Goal: Task Accomplishment & Management: Complete application form

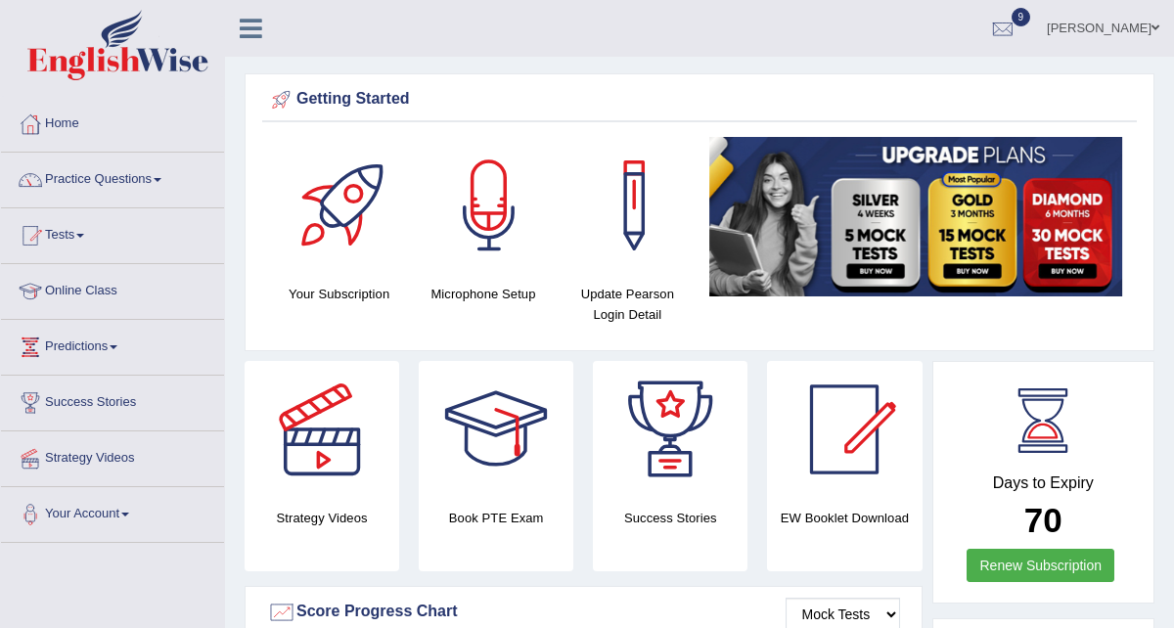
click at [118, 184] on link "Practice Questions" at bounding box center [112, 177] width 223 height 49
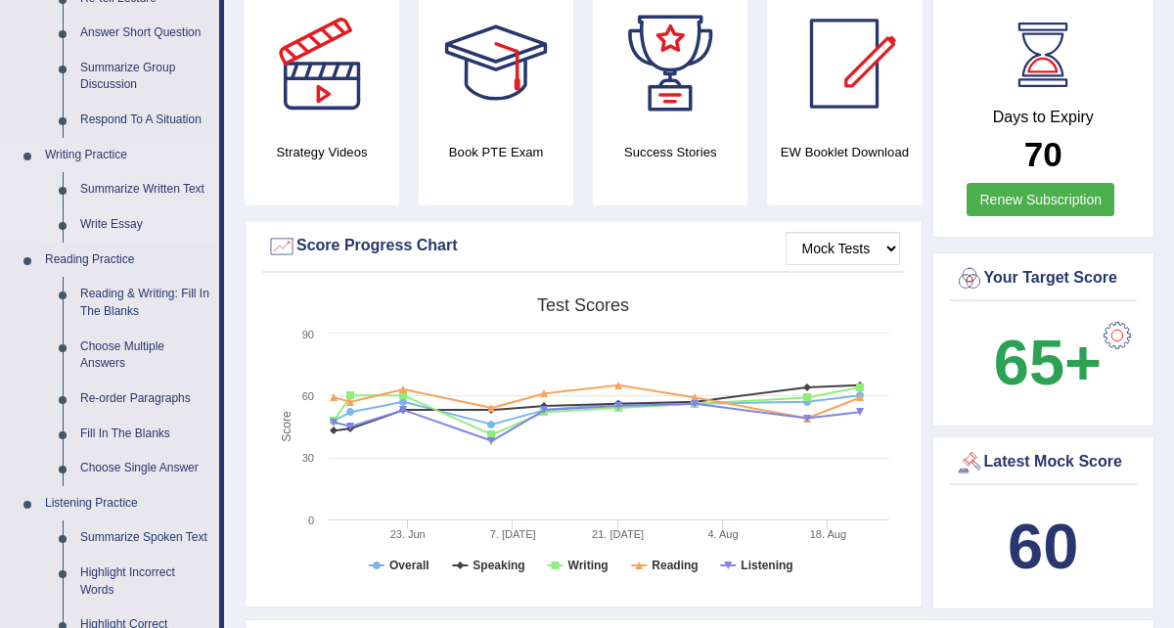
scroll to position [355, 0]
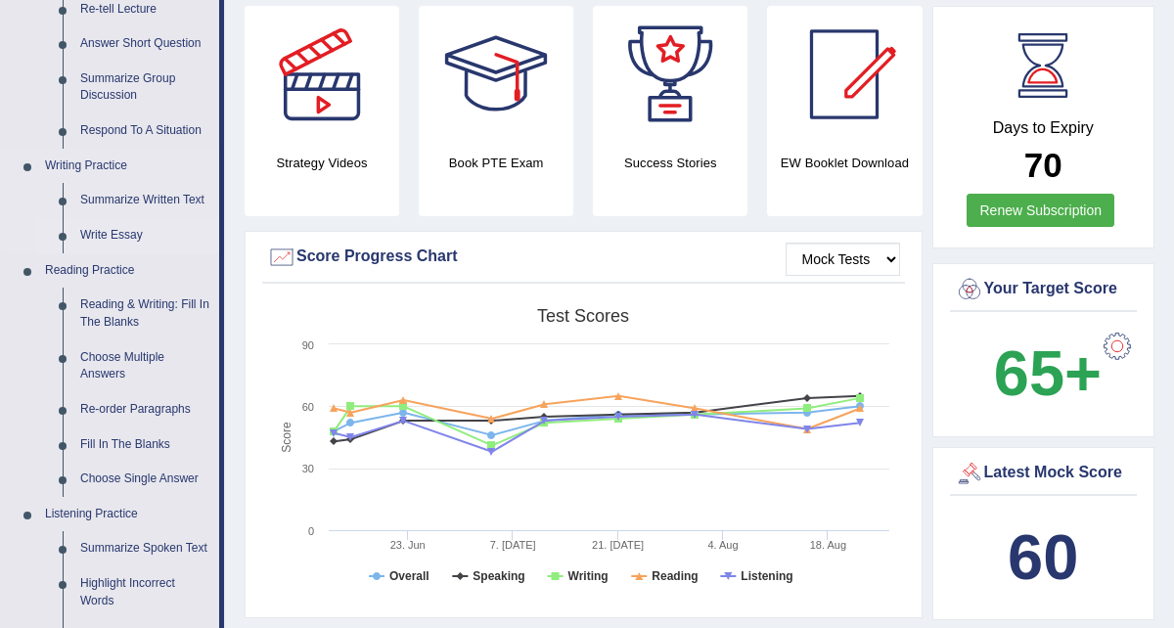
click at [112, 236] on link "Write Essay" at bounding box center [145, 235] width 148 height 35
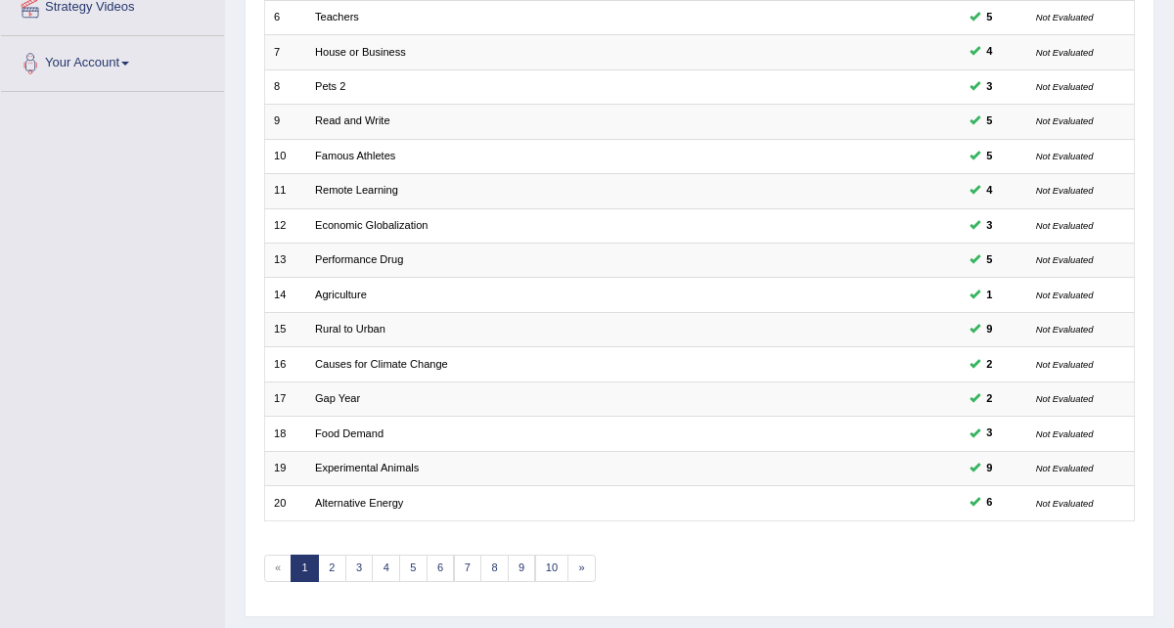
scroll to position [489, 0]
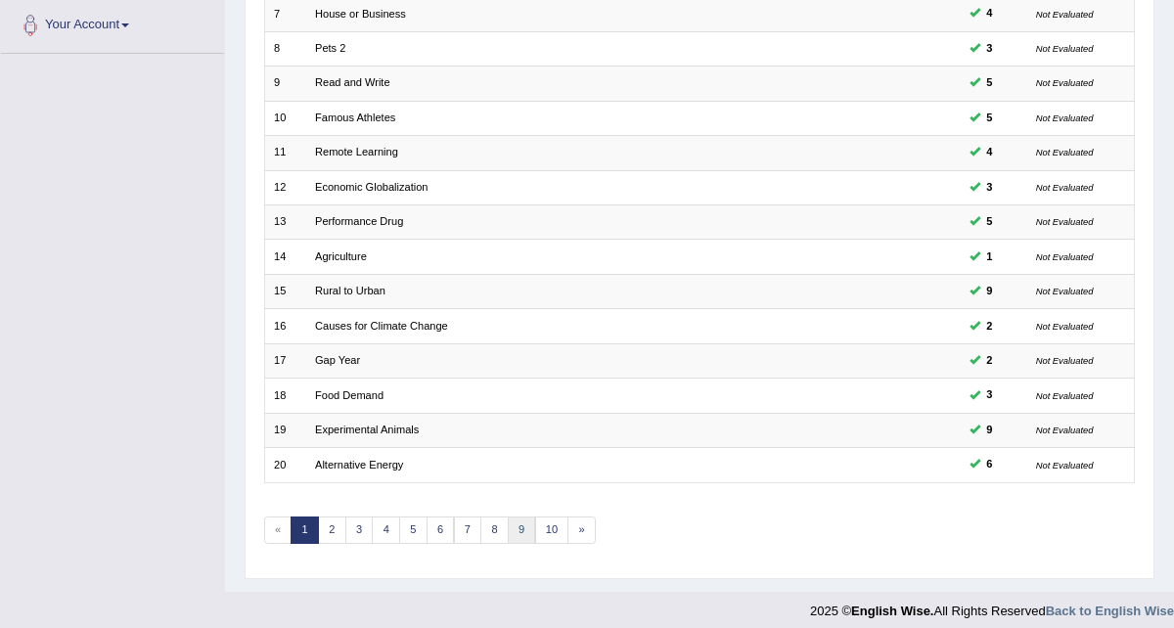
click at [514, 516] on link "9" at bounding box center [522, 529] width 28 height 27
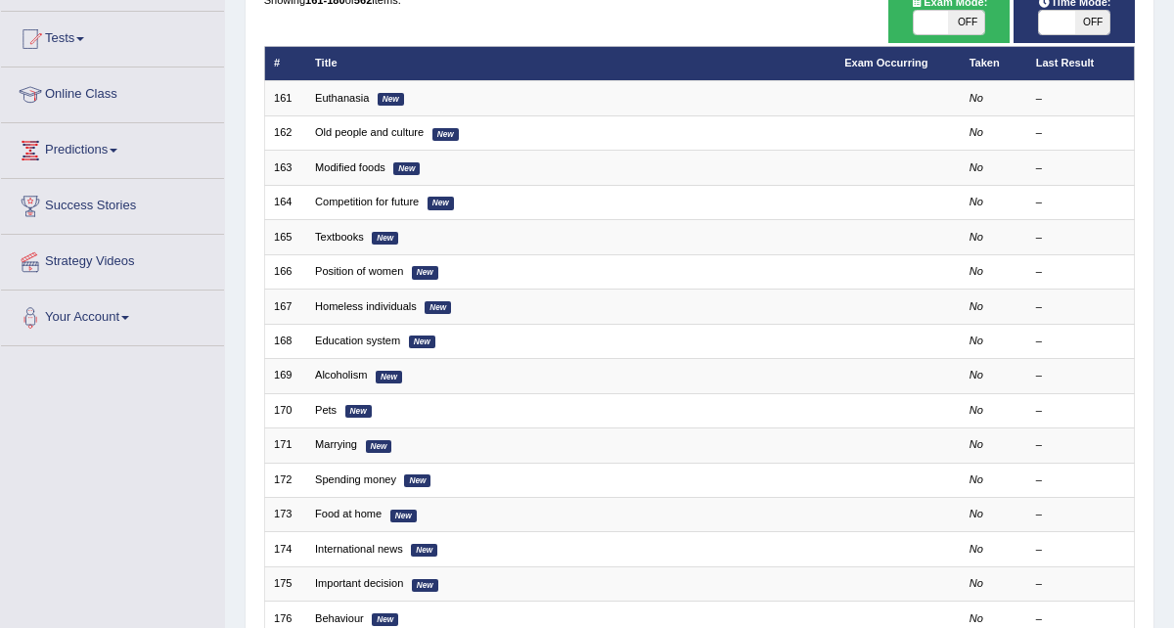
scroll to position [233, 0]
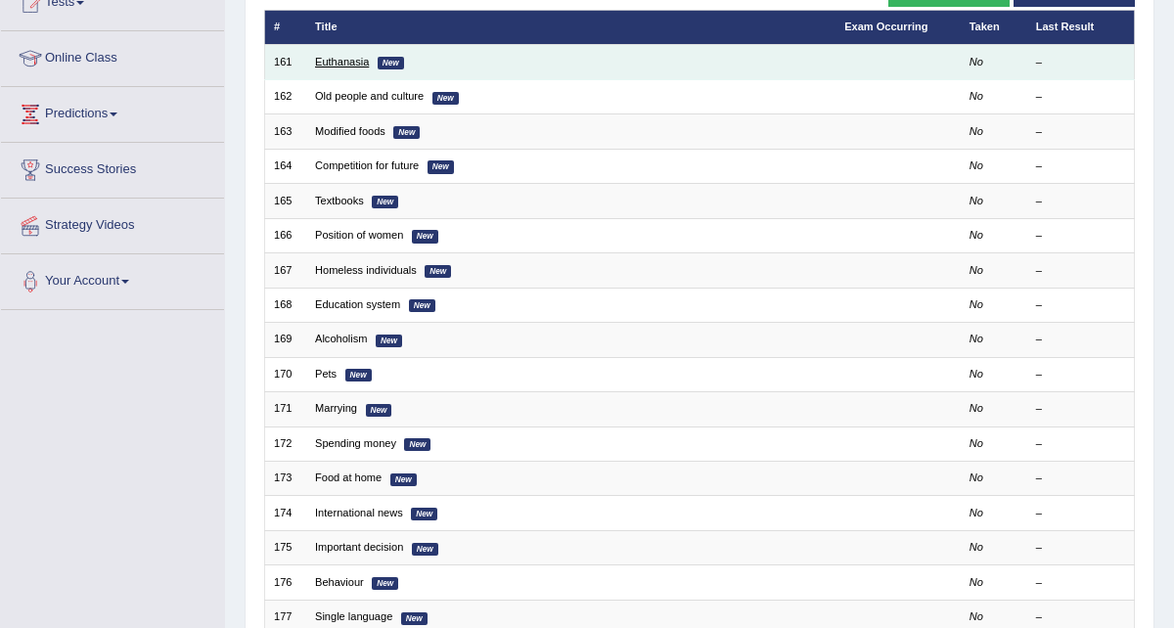
click at [357, 59] on link "Euthanasia" at bounding box center [342, 62] width 54 height 12
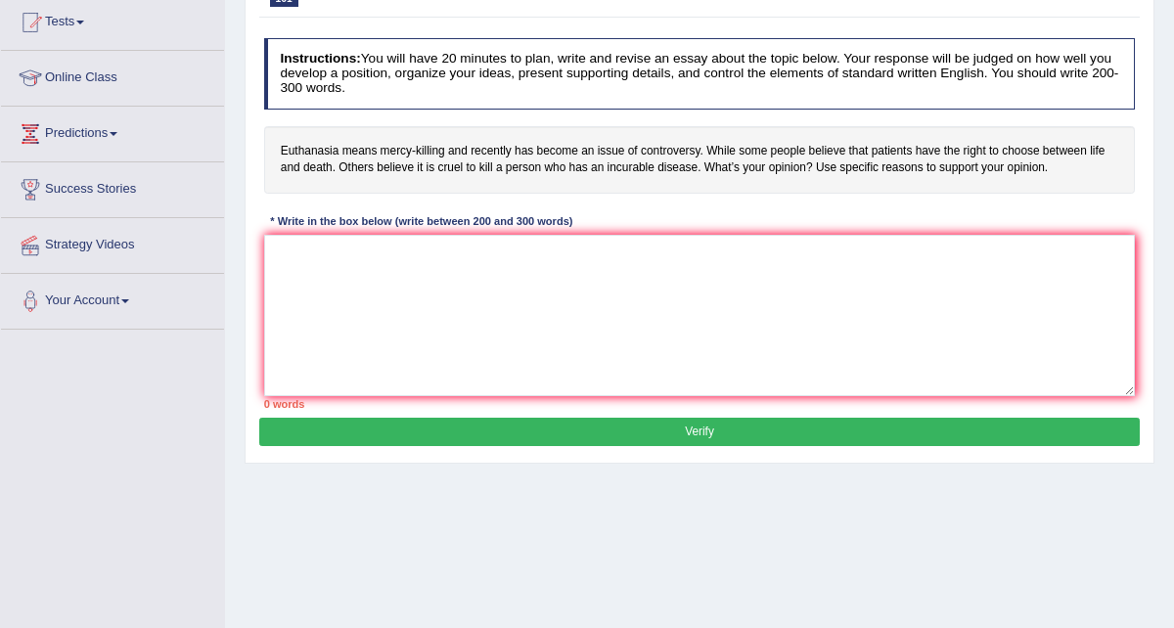
scroll to position [203, 0]
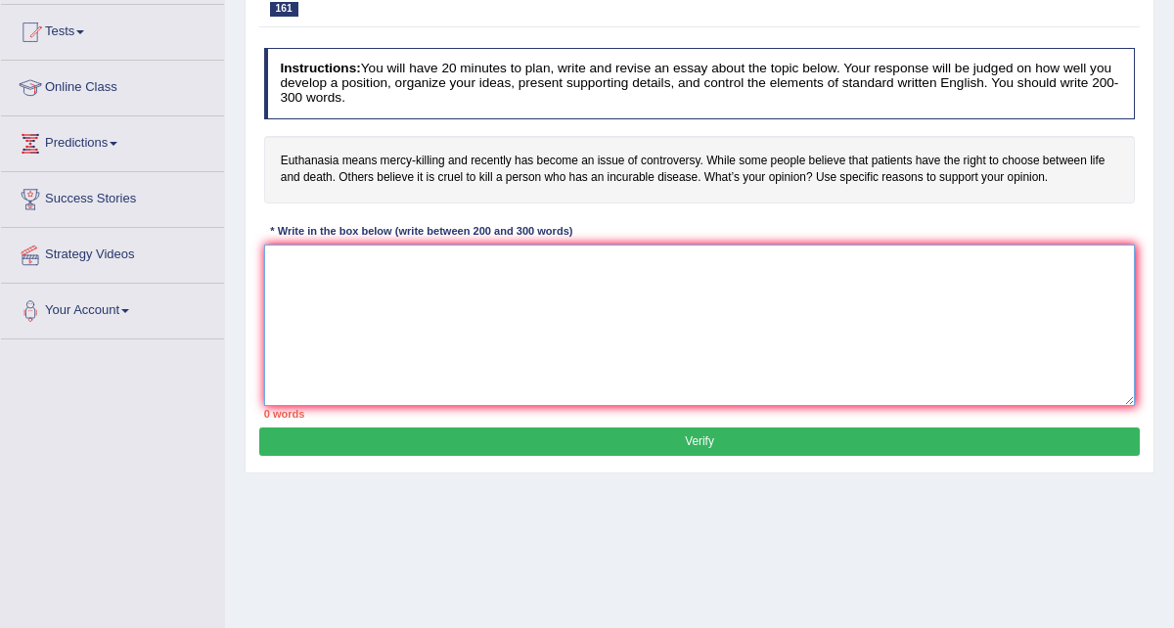
click at [410, 275] on textarea at bounding box center [699, 325] width 871 height 161
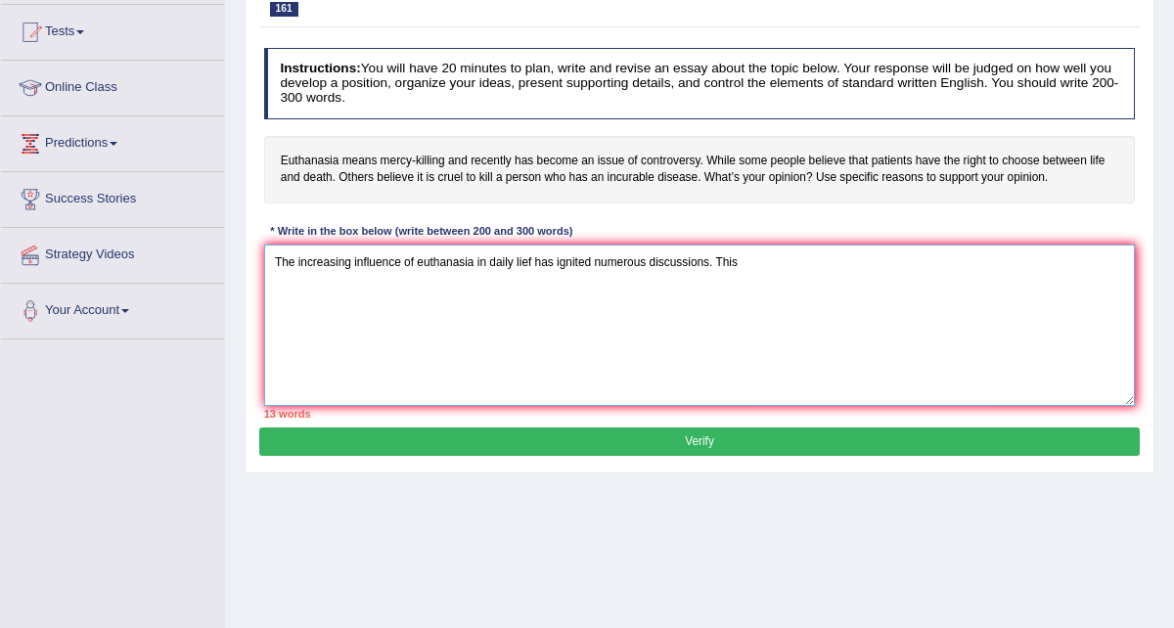
click at [525, 260] on textarea "The increasing influence of euthanasia in daily lief has ignited numerous discu…" at bounding box center [699, 325] width 871 height 161
click at [795, 271] on textarea "The increasing influence of euthanasia in daily life has ignited numerous discu…" at bounding box center [699, 325] width 871 height 161
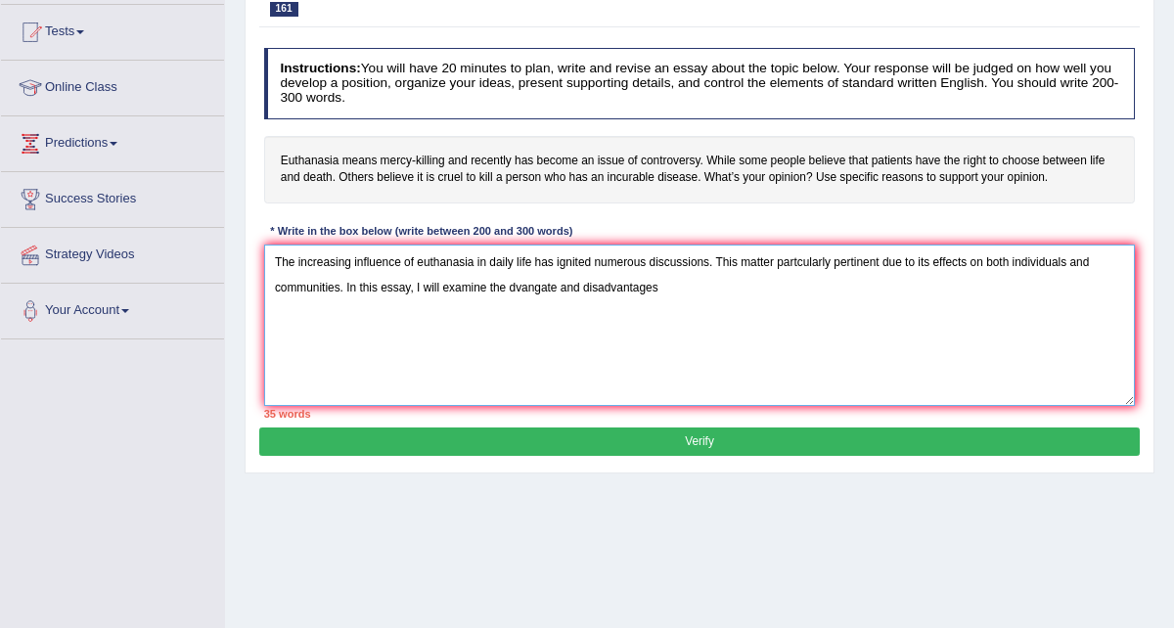
click at [560, 288] on textarea "The increasing influence of euthanasia in daily life has ignited numerous discu…" at bounding box center [699, 325] width 871 height 161
click at [705, 290] on textarea "The increasing influence of euthanasia in daily life has ignited numerous discu…" at bounding box center [699, 325] width 871 height 161
click at [515, 282] on textarea "The increasing influence of euthanasia in daily life has ignited numerous discu…" at bounding box center [699, 325] width 871 height 161
click at [574, 285] on textarea "The increasing influence of euthanasia in daily life has ignited numerous discu…" at bounding box center [699, 325] width 871 height 161
click at [558, 285] on textarea "The increasing influence of euthanasia in daily life has ignited numerous discu…" at bounding box center [699, 325] width 871 height 161
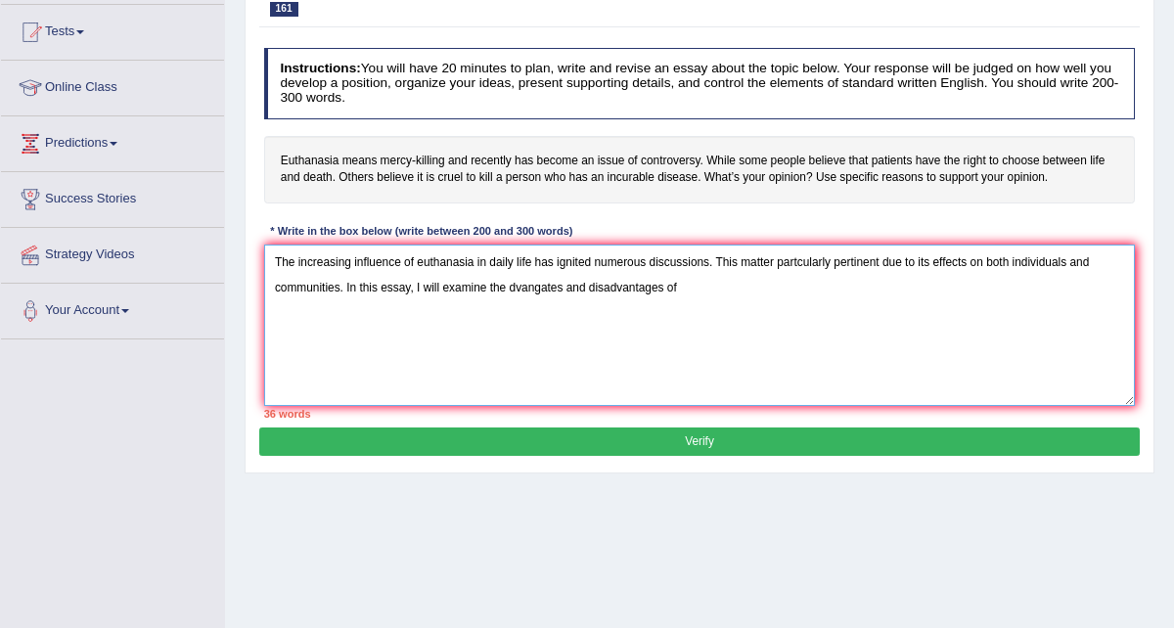
click at [562, 285] on textarea "The increasing influence of euthanasia in daily life has ignited numerous discu…" at bounding box center [699, 325] width 871 height 161
click at [528, 287] on textarea "The increasing influence of euthanasia in daily life has ignited numerous discu…" at bounding box center [699, 325] width 871 height 161
click at [515, 288] on textarea "The increasing influence of euthanasia in daily life has ignited numerous discu…" at bounding box center [699, 325] width 871 height 161
click at [510, 289] on textarea "The increasing influence of euthanasia in daily life has ignited numerous discu…" at bounding box center [699, 325] width 871 height 161
click at [698, 281] on textarea "The increasing influence of euthanasia in daily life has ignited numerous discu…" at bounding box center [699, 325] width 871 height 161
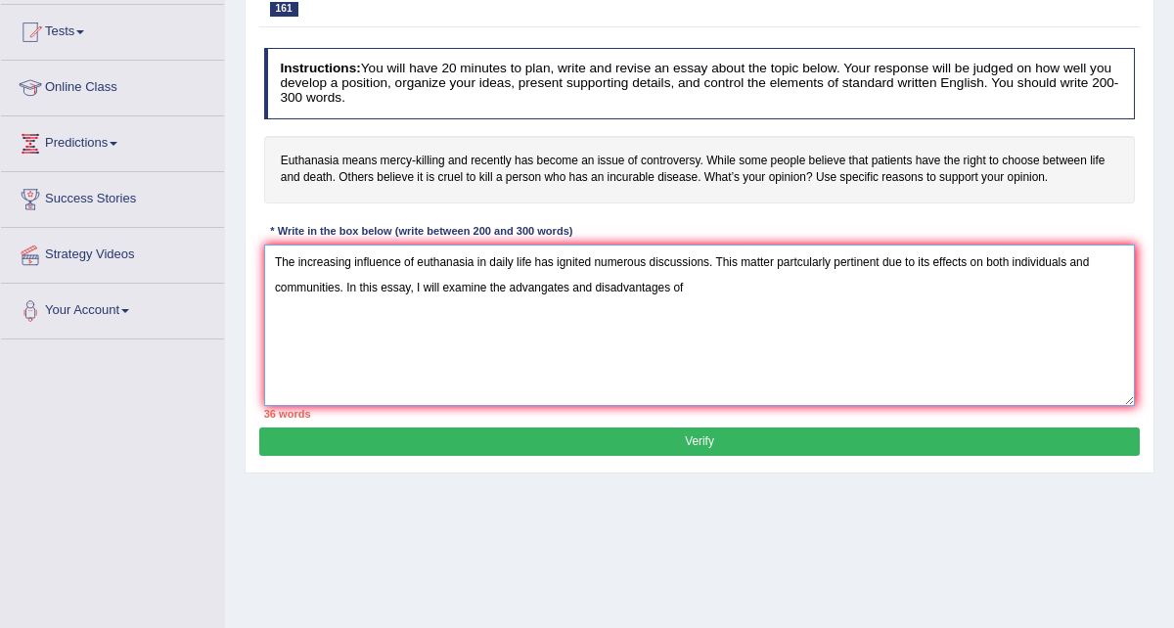
click at [530, 288] on textarea "The increasing influence of euthanasia in daily life has ignited numerous discu…" at bounding box center [699, 325] width 871 height 161
click at [703, 284] on textarea "The increasing influence of euthanasia in daily life has ignited numerous discu…" at bounding box center [699, 325] width 871 height 161
click at [771, 258] on textarea "The increasing influence of euthanasia in daily life has ignited numerous discu…" at bounding box center [699, 325] width 871 height 161
click at [780, 261] on textarea "The increasing influence of euthanasia in daily life has ignited numerous discu…" at bounding box center [699, 325] width 871 height 161
click at [808, 261] on textarea "The increasing influence of euthanasia in daily life has ignited numerous discu…" at bounding box center [699, 325] width 871 height 161
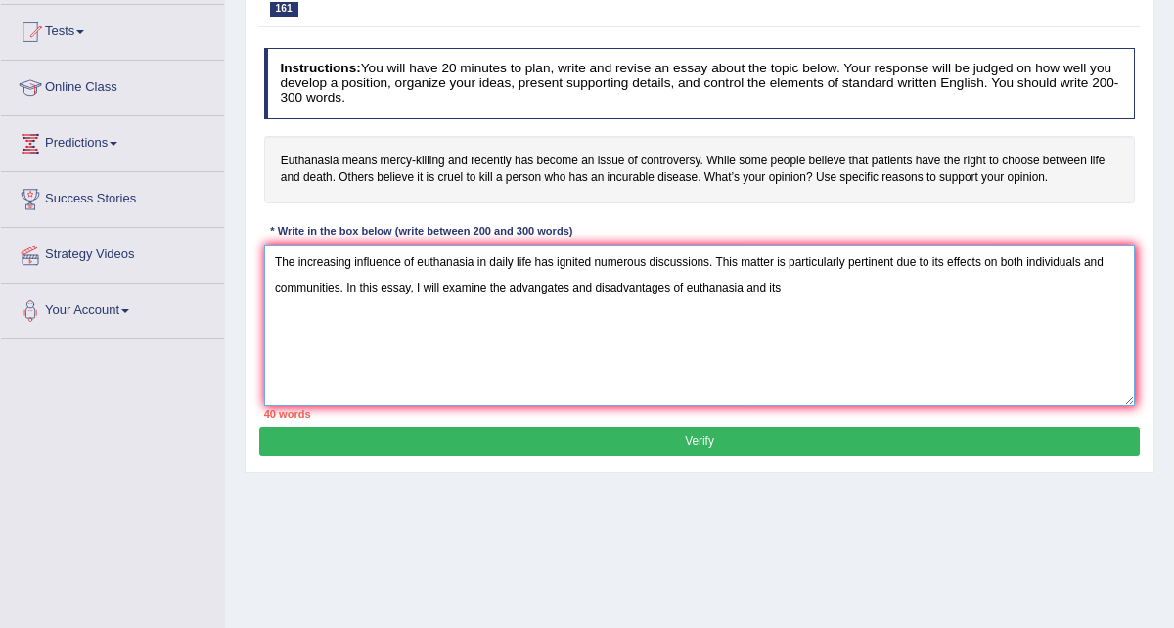
click at [570, 318] on textarea "The increasing influence of euthanasia in daily life has ignited numerous discu…" at bounding box center [699, 325] width 871 height 161
click at [530, 288] on textarea "The increasing influence of euthanasia in daily life has ignited numerous discu…" at bounding box center [699, 325] width 871 height 161
click at [540, 286] on textarea "The increasing influence of euthanasia in daily life has ignited numerous discu…" at bounding box center [699, 325] width 871 height 161
click at [830, 281] on textarea "The increasing influence of euthanasia in daily life has ignited numerous discu…" at bounding box center [699, 325] width 871 height 161
click at [903, 287] on textarea "The increasing influence of euthanasia in daily life has ignited numerous discu…" at bounding box center [699, 325] width 871 height 161
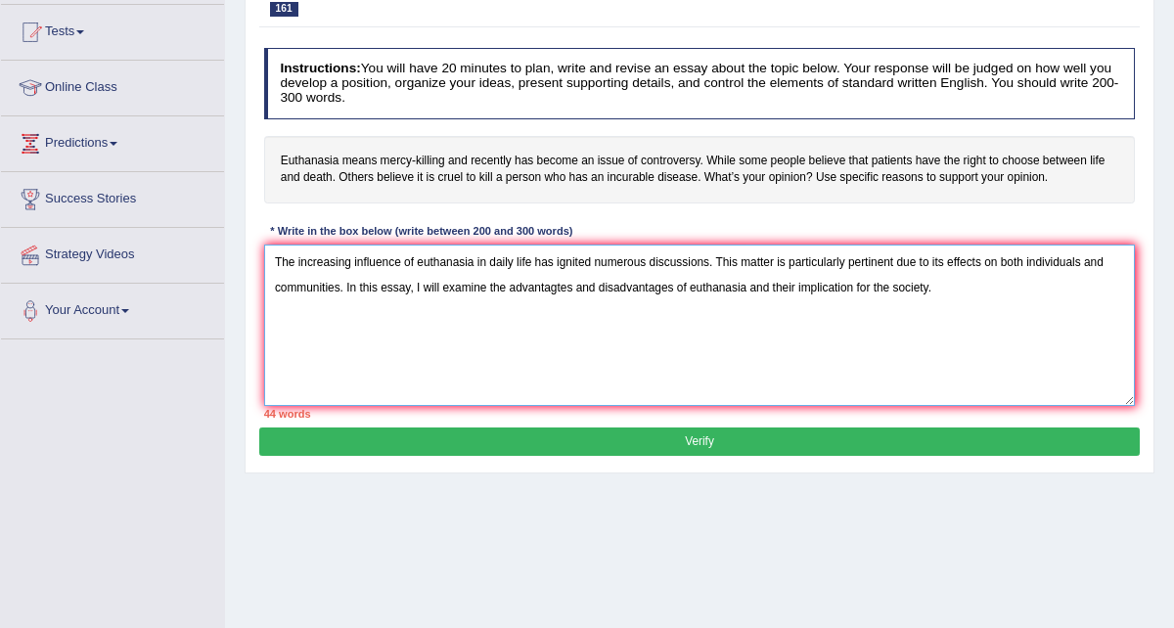
click at [891, 287] on textarea "The increasing influence of euthanasia in daily life has ignited numerous discu…" at bounding box center [699, 325] width 871 height 161
click at [544, 288] on textarea "The increasing influence of euthanasia in daily life has ignited numerous discu…" at bounding box center [699, 325] width 871 height 161
click at [564, 285] on textarea "The increasing influence of euthanasia in daily life has ignited numerous discu…" at bounding box center [699, 325] width 871 height 161
click at [943, 283] on textarea "The increasing influence of euthanasia in daily life has ignited numerous discu…" at bounding box center [699, 325] width 871 height 161
click at [801, 282] on textarea "The increasing influence of euthanasia in daily life has ignited numerous discu…" at bounding box center [699, 325] width 871 height 161
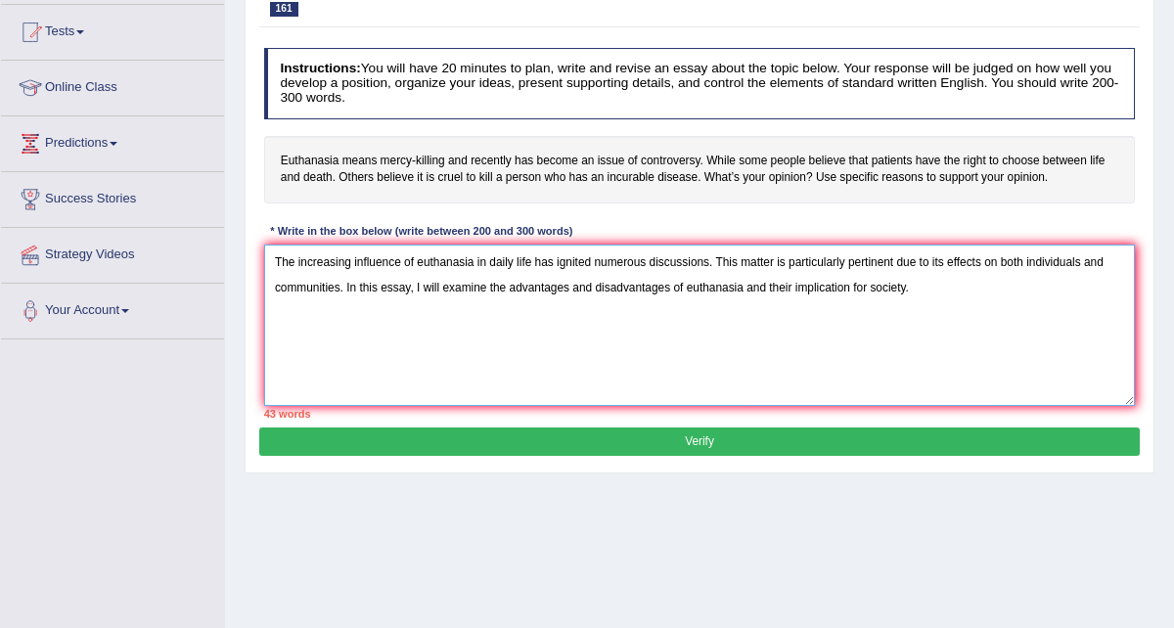
click at [789, 281] on textarea "The increasing influence of euthanasia in daily life has ignited numerous discu…" at bounding box center [699, 325] width 871 height 161
click at [958, 288] on textarea "The increasing influence of euthanasia in daily life has ignited numerous discu…" at bounding box center [699, 325] width 871 height 161
click at [473, 262] on textarea "The increasing influence of euthanasia in daily life has ignited numerous discu…" at bounding box center [699, 325] width 871 height 161
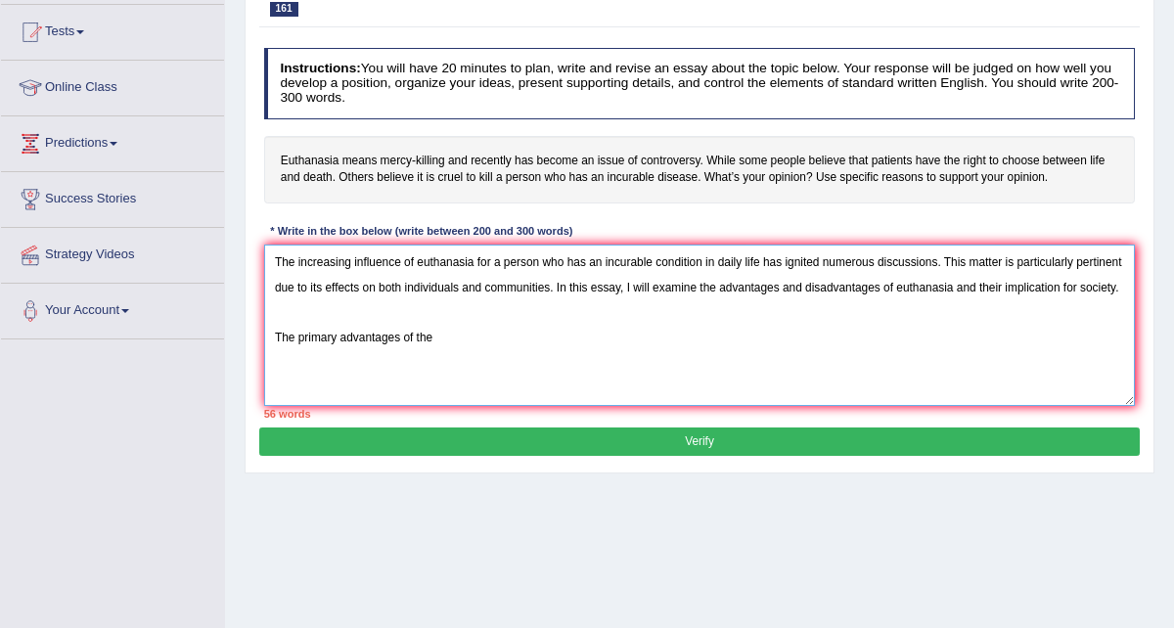
click at [514, 323] on textarea "The increasing influence of euthanasia for a person who has an incurable condit…" at bounding box center [699, 325] width 871 height 161
click at [465, 351] on textarea "The increasing influence of euthanasia for a person who has an incurable condit…" at bounding box center [699, 325] width 871 height 161
click at [433, 366] on textarea "The increasing influence of euthanasia for a person who has an incurable condit…" at bounding box center [699, 325] width 871 height 161
click at [634, 364] on textarea "The increasing influence of euthanasia for a person who has an incurable condit…" at bounding box center [699, 325] width 871 height 161
click at [697, 363] on textarea "The increasing influence of euthanasia for a person who has an incurable condit…" at bounding box center [699, 325] width 871 height 161
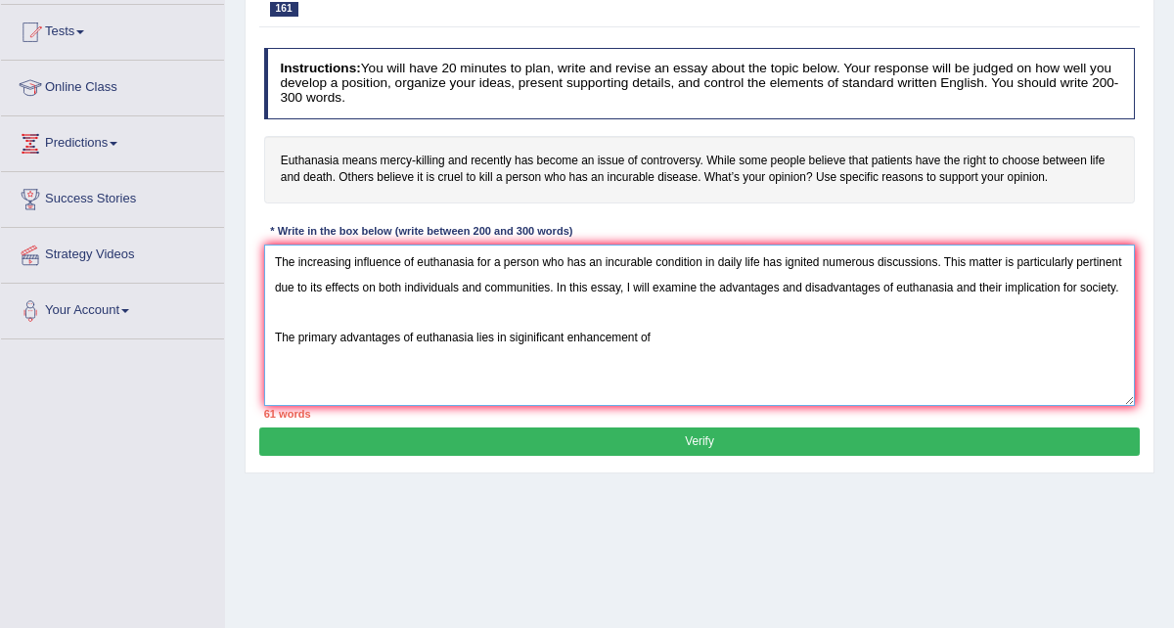
click at [481, 361] on textarea "The increasing influence of euthanasia for a person who has an incurable condit…" at bounding box center [699, 325] width 871 height 161
click at [489, 362] on textarea "The increasing influence of euthanasia for a person who has an incurable condit…" at bounding box center [699, 325] width 871 height 161
click at [514, 362] on textarea "The increasing influence of euthanasia for a person who has an incurable condit…" at bounding box center [699, 325] width 871 height 161
click at [668, 363] on textarea "The increasing influence of euthanasia for a person who has an incurable condit…" at bounding box center [699, 325] width 871 height 161
click at [486, 363] on textarea "The increasing influence of euthanasia for a person who has an incurable condit…" at bounding box center [699, 325] width 871 height 161
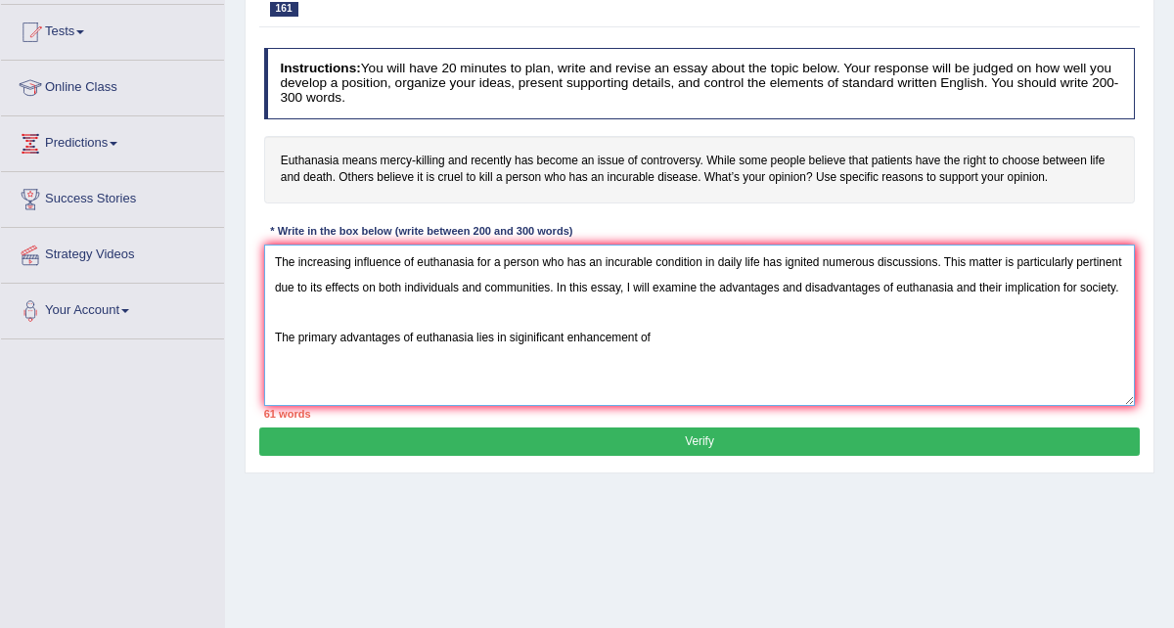
click at [534, 352] on textarea "The increasing influence of euthanasia for a person who has an incurable condit…" at bounding box center [699, 325] width 871 height 161
click at [647, 335] on textarea "The increasing influence of euthanasia for a person who has an incurable condit…" at bounding box center [699, 325] width 871 height 161
click at [479, 336] on textarea "The increasing influence of euthanasia for a person who has an incurable condit…" at bounding box center [699, 325] width 871 height 161
click at [495, 336] on textarea "The increasing influence of euthanasia for a person who has an incurable condit…" at bounding box center [699, 325] width 871 height 161
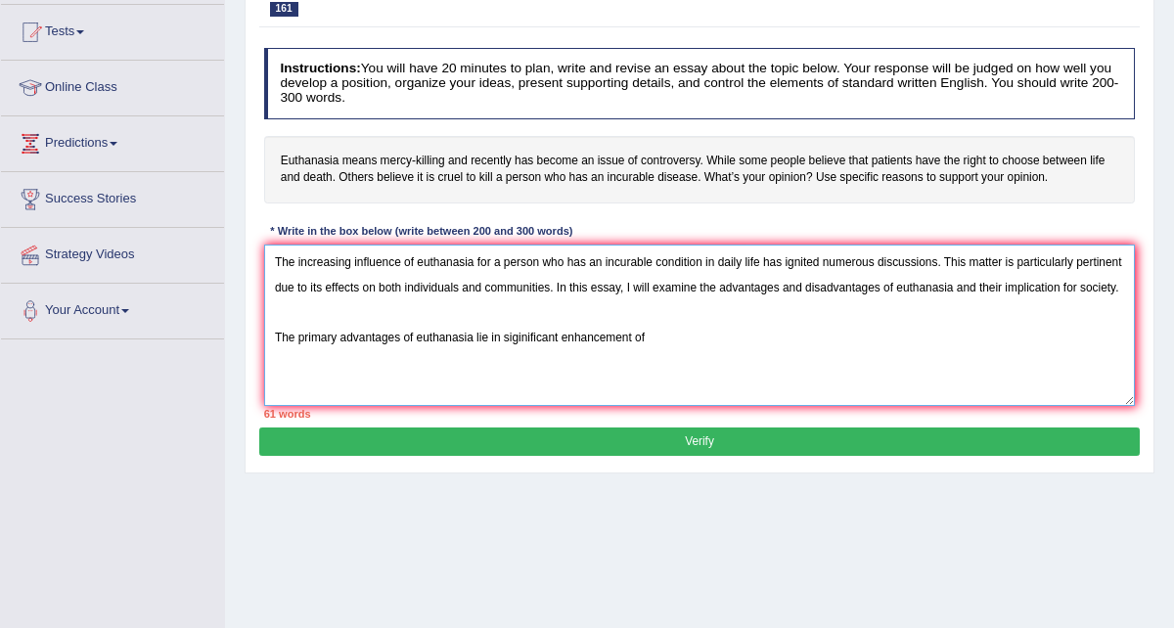
click at [670, 338] on textarea "The increasing influence of euthanasia for a person who has an incurable condit…" at bounding box center [699, 325] width 871 height 161
click at [527, 337] on textarea "The increasing influence of euthanasia for a person who has an incurable condit…" at bounding box center [699, 325] width 871 height 161
click at [518, 337] on textarea "The increasing influence of euthanasia for a person who has an incurable condit…" at bounding box center [699, 325] width 871 height 161
click at [671, 341] on textarea "The increasing influence of euthanasia for a person who has an incurable condit…" at bounding box center [699, 325] width 871 height 161
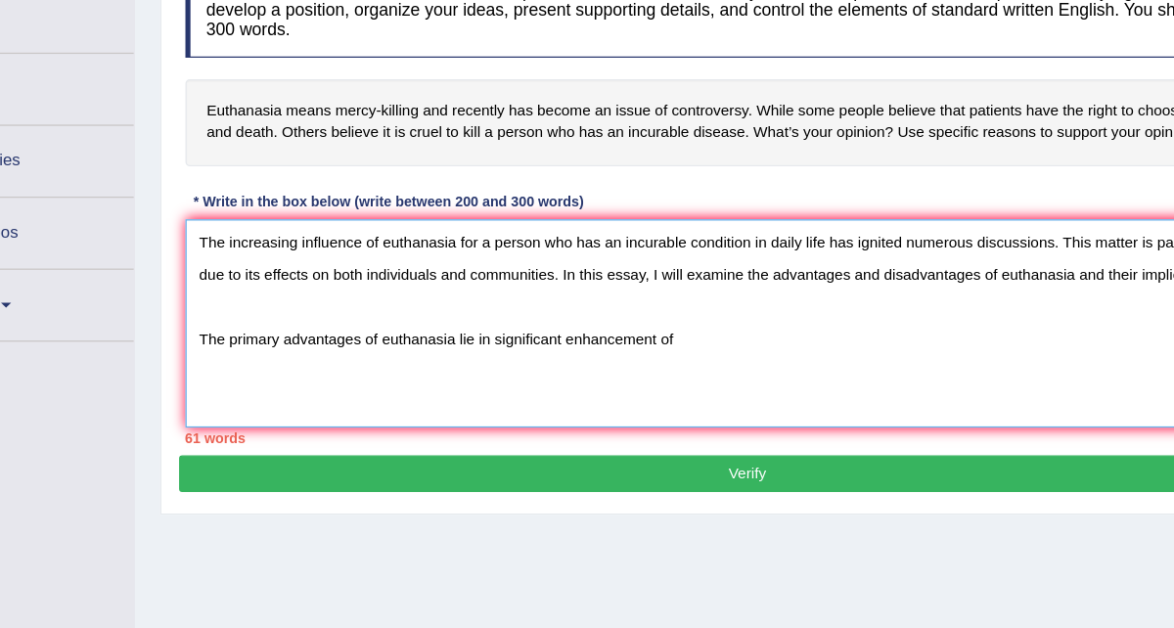
click at [500, 334] on textarea "The increasing influence of euthanasia for a person who has an incurable condit…" at bounding box center [699, 325] width 871 height 161
click at [689, 334] on textarea "The increasing influence of euthanasia for a person who has an incurable condit…" at bounding box center [699, 325] width 871 height 161
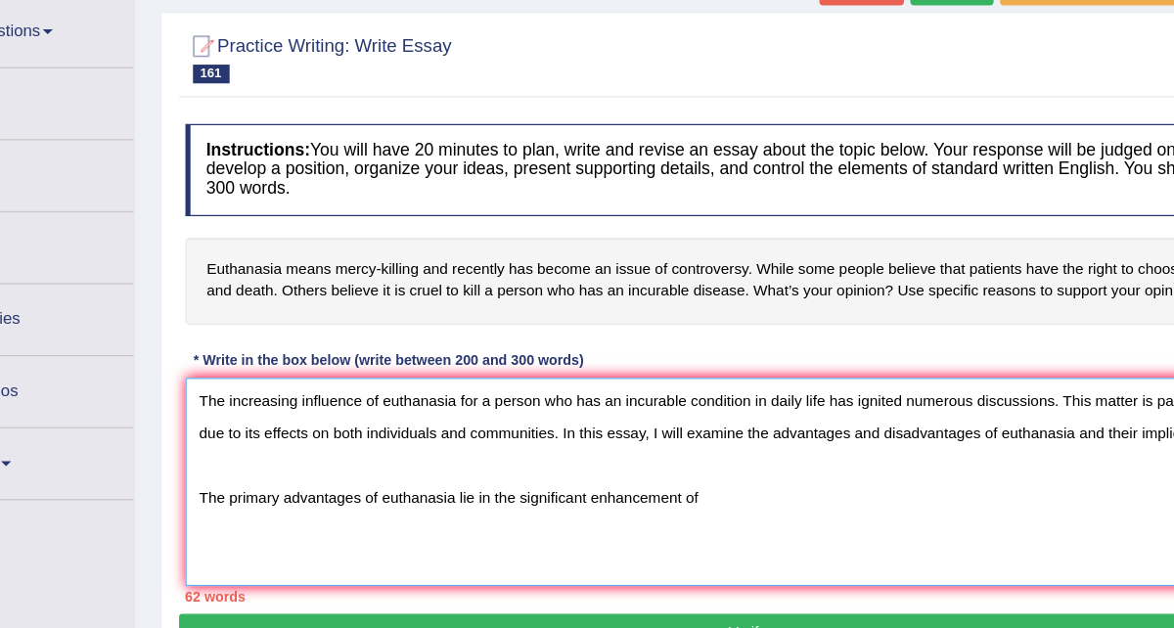
scroll to position [144, 0]
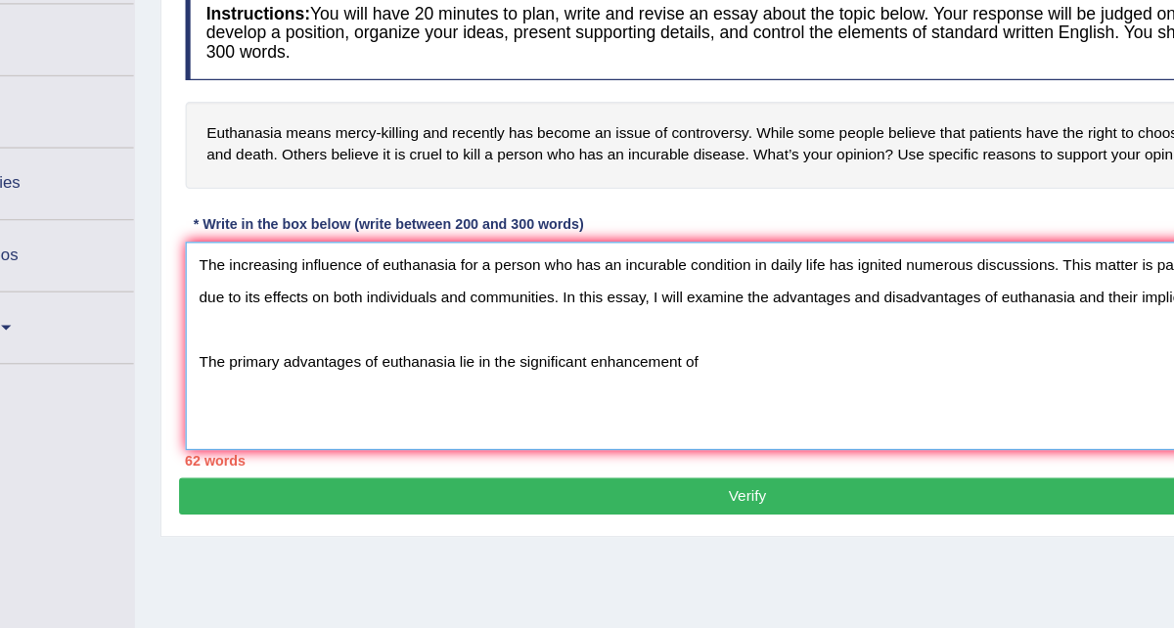
click at [672, 419] on textarea "The increasing influence of euthanasia for a person who has an incurable condit…" at bounding box center [699, 384] width 871 height 161
click at [840, 392] on textarea "The increasing influence of euthanasia for a person who has an incurable condit…" at bounding box center [699, 384] width 871 height 161
click at [846, 393] on textarea "The increasing influence of euthanasia for a person who has an incurable condit…" at bounding box center [699, 384] width 871 height 161
click at [854, 392] on textarea "The increasing influence of euthanasia for a person who has an incurable condit…" at bounding box center [699, 384] width 871 height 161
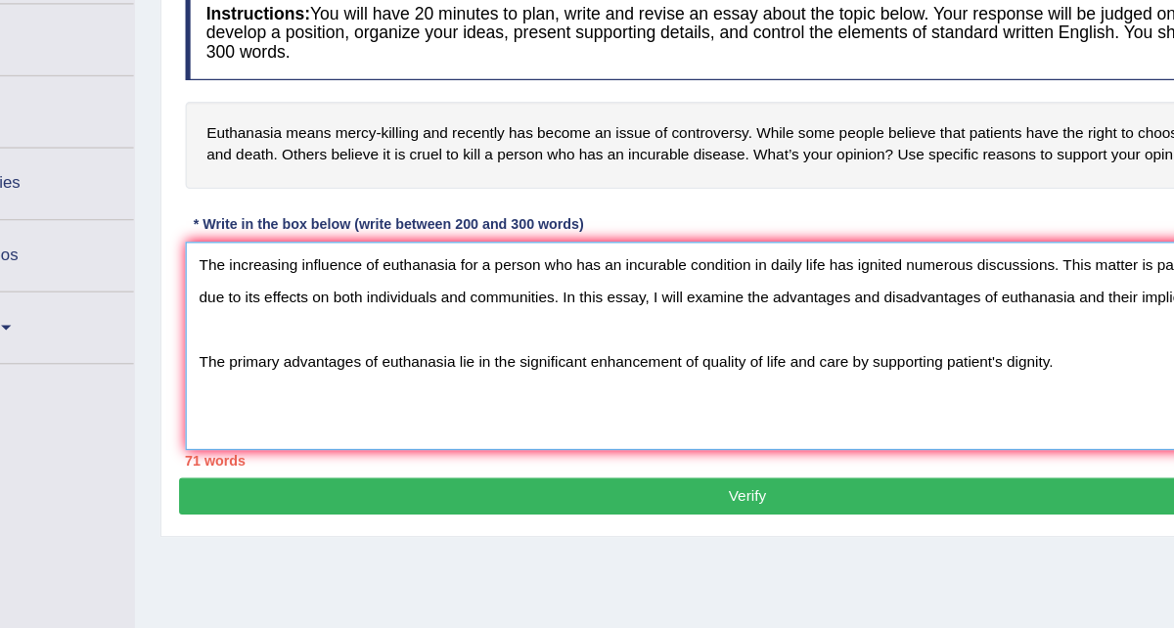
click at [804, 425] on textarea "The increasing influence of euthanasia for a person who has an incurable condit…" at bounding box center [699, 384] width 871 height 161
click at [888, 381] on textarea "The increasing influence of euthanasia for a person who has an incurable condit…" at bounding box center [699, 384] width 871 height 161
click at [817, 391] on textarea "The increasing influence of euthanasia for a person who has an incurable condit…" at bounding box center [699, 384] width 871 height 161
click at [808, 396] on textarea "The increasing influence of euthanasia for a person who has an incurable condit…" at bounding box center [699, 384] width 871 height 161
click at [951, 392] on textarea "The increasing influence of euthanasia for a person who has an incurable condit…" at bounding box center [699, 384] width 871 height 161
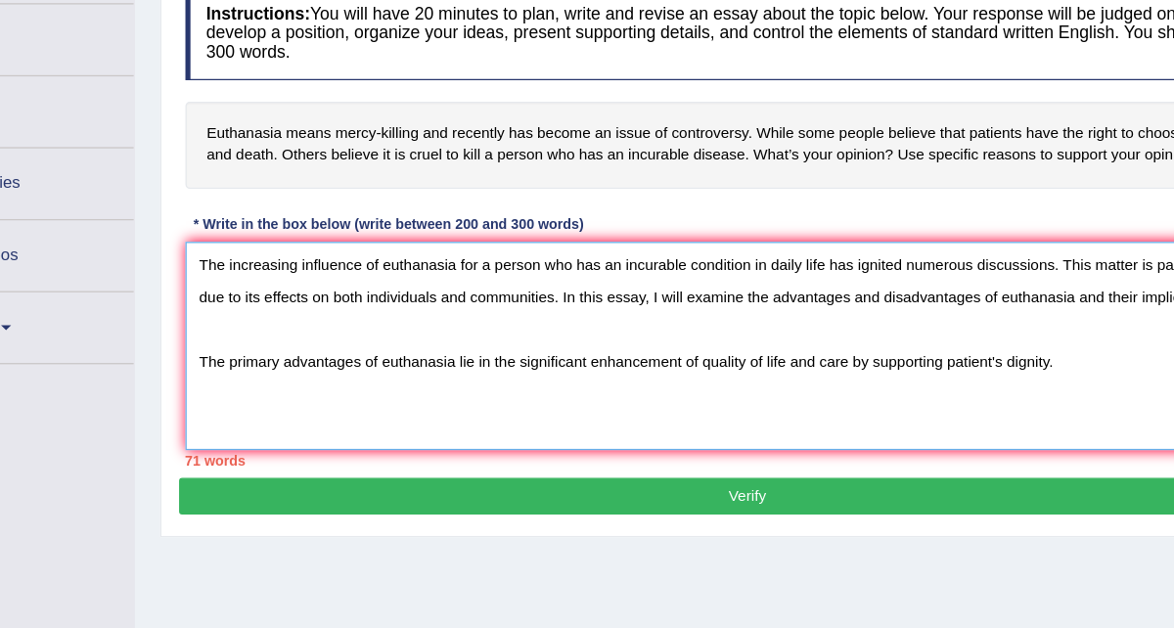
click at [799, 429] on textarea "The increasing influence of euthanasia for a person who has an incurable condit…" at bounding box center [699, 384] width 871 height 161
click at [898, 351] on textarea "The increasing influence of euthanasia for a person who has an incurable condit…" at bounding box center [699, 384] width 871 height 161
click at [964, 386] on textarea "The increasing influence of euthanasia for a person who has an incurable condit…" at bounding box center [699, 384] width 871 height 161
click at [907, 390] on textarea "The increasing influence of euthanasia for a person who has an incurable condit…" at bounding box center [699, 384] width 871 height 161
click at [1003, 384] on textarea "The increasing influence of euthanasia for a person who has an incurable condit…" at bounding box center [699, 384] width 871 height 161
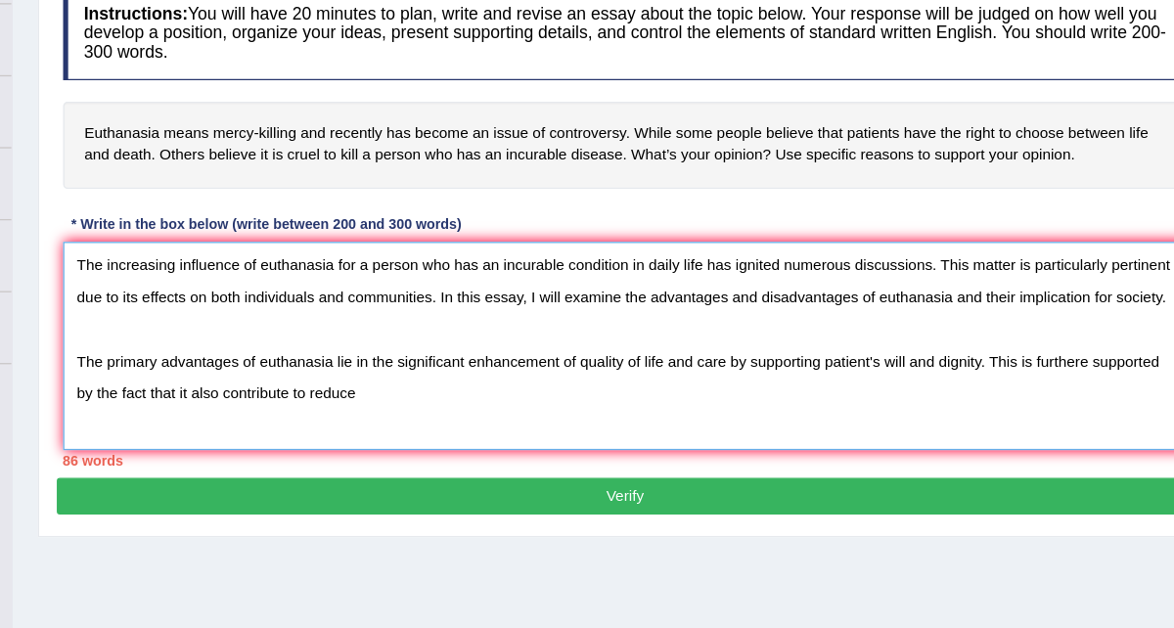
scroll to position [75, 0]
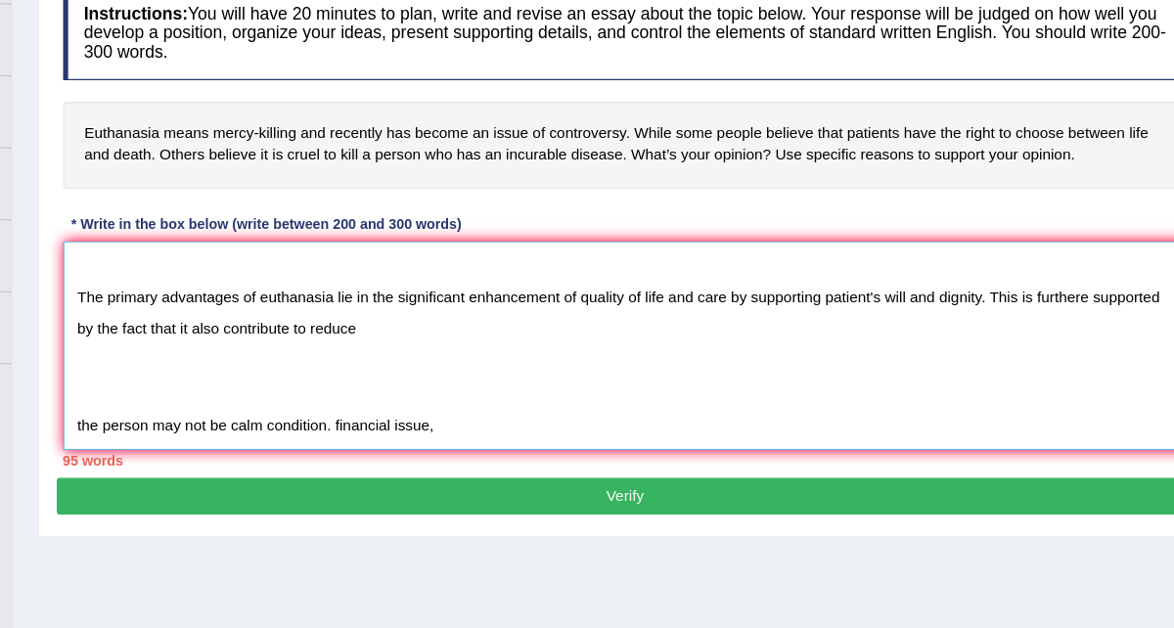
click at [474, 457] on textarea "The increasing influence of euthanasia for a person who has an incurable condit…" at bounding box center [699, 384] width 871 height 161
click at [573, 456] on textarea "The increasing influence of euthanasia for a person who has an incurable condit…" at bounding box center [699, 384] width 871 height 161
click at [716, 455] on textarea "The increasing influence of euthanasia for a person who has an incurable condit…" at bounding box center [699, 384] width 871 height 161
click at [723, 454] on textarea "The increasing influence of euthanasia for a person who has an incurable condit…" at bounding box center [699, 384] width 871 height 161
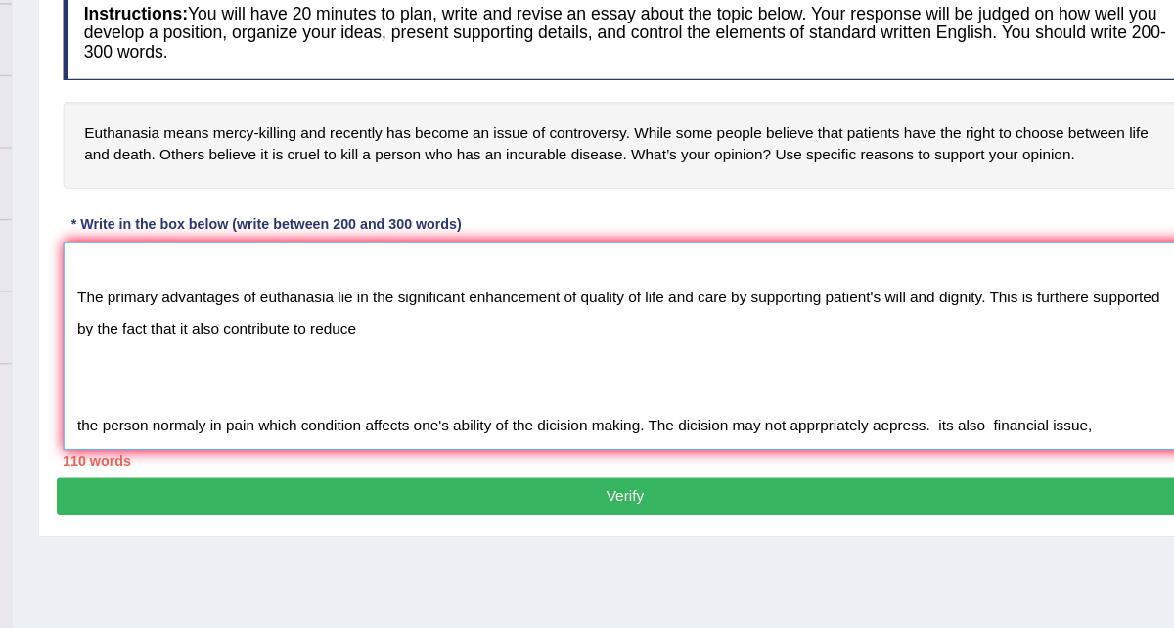
scroll to position [147, 0]
click at [1084, 398] on textarea "The increasing influence of euthanasia for a person who has an incurable condit…" at bounding box center [699, 384] width 871 height 161
click at [903, 394] on textarea "The increasing influence of euthanasia for a person who has an incurable condit…" at bounding box center [699, 384] width 871 height 161
click at [946, 403] on textarea "The increasing influence of euthanasia for a person who has an incurable condit…" at bounding box center [699, 384] width 871 height 161
click at [547, 401] on textarea "The increasing influence of euthanasia for a person who has an incurable condit…" at bounding box center [699, 384] width 871 height 161
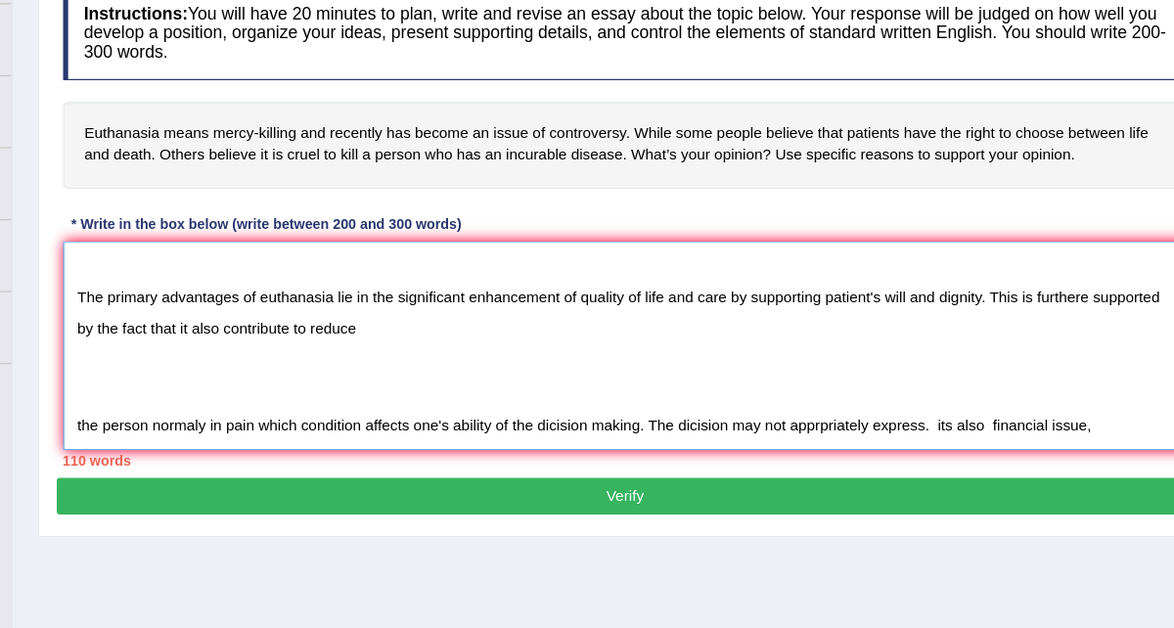
click at [555, 390] on textarea "The increasing influence of euthanasia for a person who has an incurable condit…" at bounding box center [699, 384] width 871 height 161
click at [444, 391] on textarea "The increasing influence of euthanasia for a person who has an incurable condit…" at bounding box center [699, 384] width 871 height 161
click at [369, 393] on textarea "The increasing influence of euthanasia for a person who has an incurable condit…" at bounding box center [699, 384] width 871 height 161
click at [548, 427] on textarea "The increasing influence of euthanasia for a person who has an incurable condit…" at bounding box center [699, 384] width 871 height 161
click at [579, 427] on textarea "The increasing influence of euthanasia for a person who has an incurable condit…" at bounding box center [699, 384] width 871 height 161
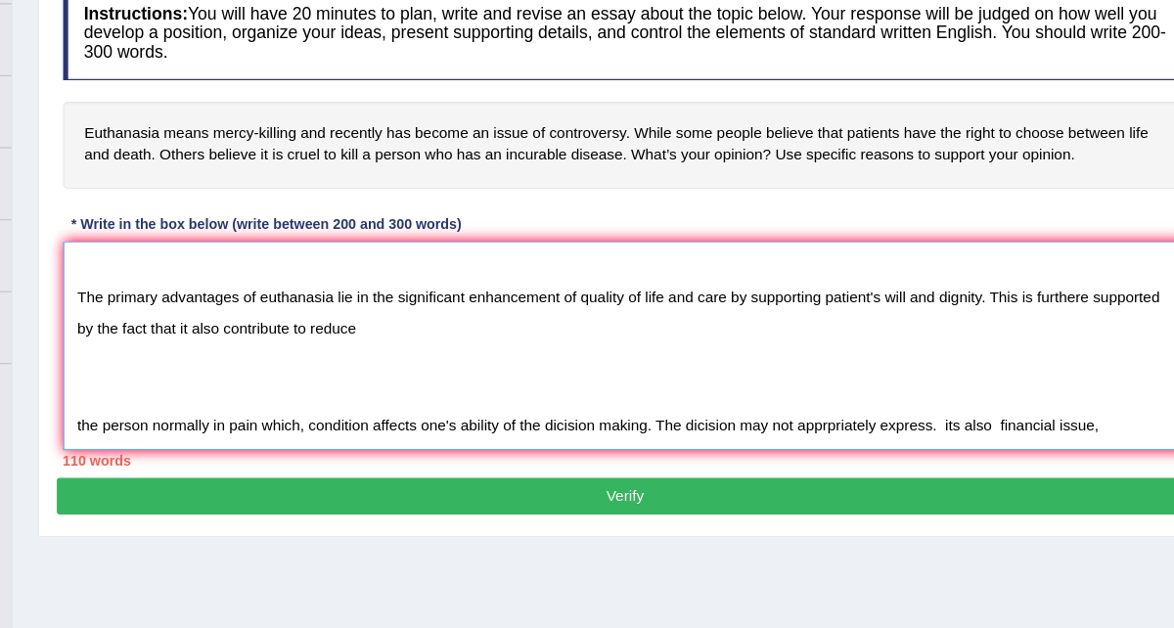
click at [454, 394] on textarea "The increasing influence of euthanasia for a person who has an incurable condit…" at bounding box center [699, 384] width 871 height 161
click at [480, 394] on textarea "The increasing influence of euthanasia for a person who has an incurable condit…" at bounding box center [699, 384] width 871 height 161
click at [449, 393] on textarea "The increasing influence of euthanasia for a person who has an incurable condit…" at bounding box center [699, 384] width 871 height 161
click at [759, 397] on textarea "The increasing influence of euthanasia for a person who has an incurable condit…" at bounding box center [699, 384] width 871 height 161
click at [952, 395] on textarea "The increasing influence of euthanasia for a person who has an incurable condit…" at bounding box center [699, 384] width 871 height 161
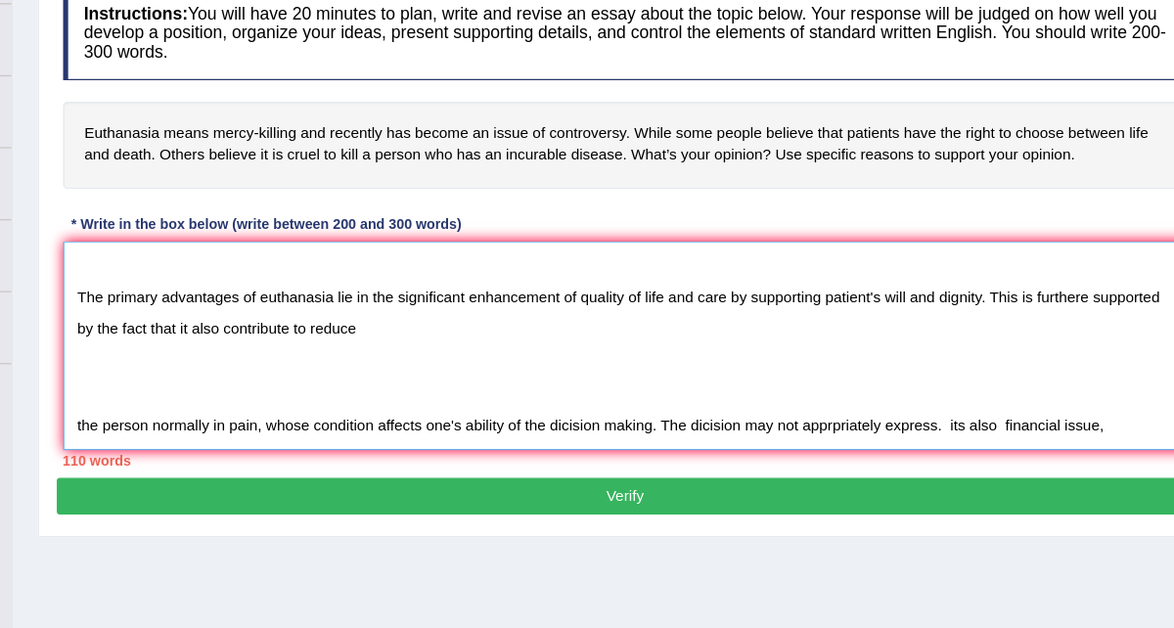
click at [738, 428] on textarea "The increasing influence of euthanasia for a person who has an incurable condit…" at bounding box center [699, 384] width 871 height 161
click at [794, 393] on textarea "The increasing influence of euthanasia for a person who has an incurable condit…" at bounding box center [699, 384] width 871 height 161
click at [684, 393] on textarea "The increasing influence of euthanasia for a person who has an incurable condit…" at bounding box center [699, 384] width 871 height 161
click at [656, 396] on textarea "The increasing influence of euthanasia for a person who has an incurable condit…" at bounding box center [699, 384] width 871 height 161
drag, startPoint x: 735, startPoint y: 393, endPoint x: 700, endPoint y: 393, distance: 34.2
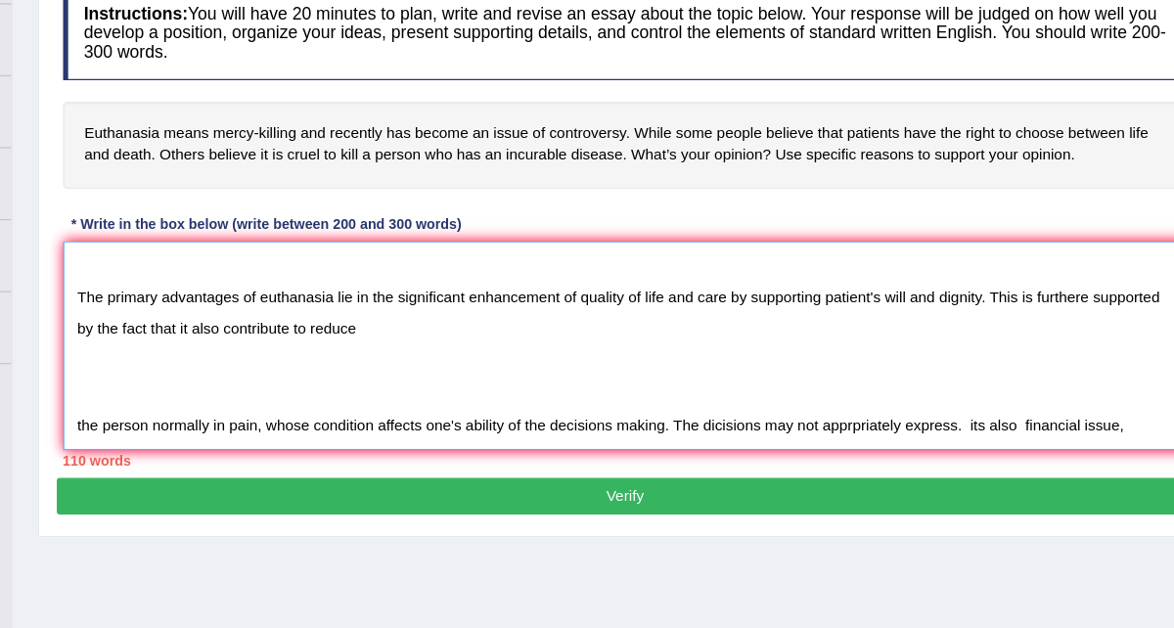
click at [700, 393] on textarea "The increasing influence of euthanasia for a person who has an incurable condit…" at bounding box center [699, 384] width 871 height 161
click at [647, 391] on textarea "The increasing influence of euthanasia for a person who has an incurable condit…" at bounding box center [699, 384] width 871 height 161
click at [729, 393] on textarea "The increasing influence of euthanasia for a person who has an incurable condit…" at bounding box center [699, 384] width 871 height 161
click at [825, 395] on textarea "The increasing influence of euthanasia for a person who has an incurable condit…" at bounding box center [699, 384] width 871 height 161
click at [945, 393] on textarea "The increasing influence of euthanasia for a person who has an incurable condit…" at bounding box center [699, 384] width 871 height 161
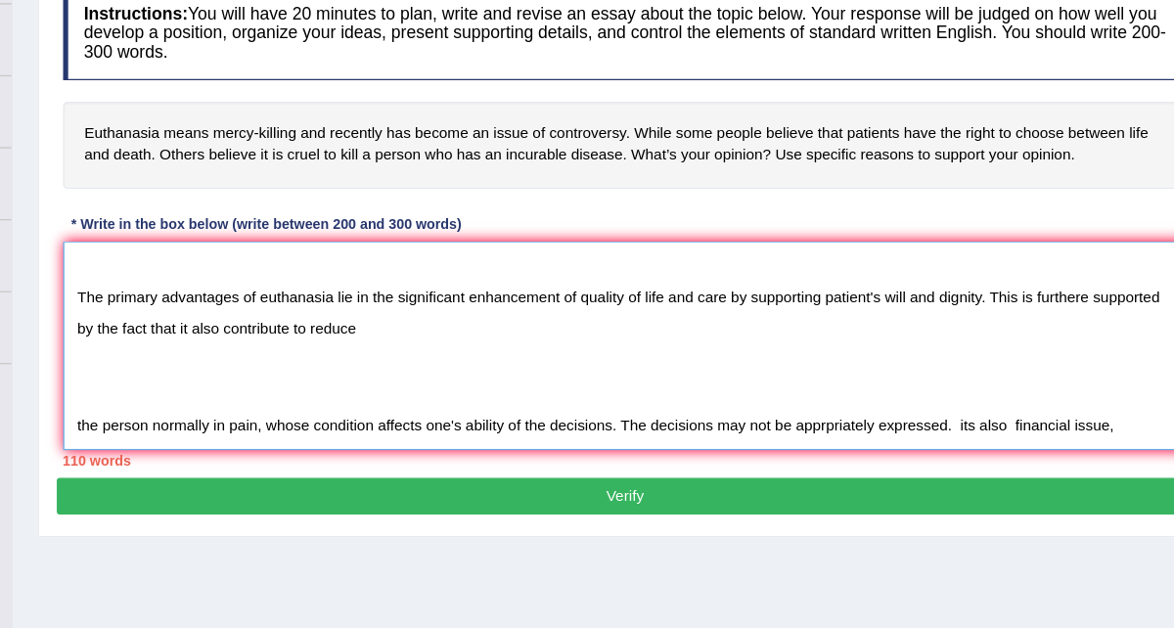
click at [863, 396] on textarea "The increasing influence of euthanasia for a person who has an incurable condit…" at bounding box center [699, 384] width 871 height 161
click at [974, 424] on textarea "The increasing influence of euthanasia for a person who has an incurable condit…" at bounding box center [699, 384] width 871 height 161
click at [981, 397] on textarea "The increasing influence of euthanasia for a person who has an incurable condit…" at bounding box center [699, 384] width 871 height 161
click at [1073, 393] on textarea "The increasing influence of euthanasia for a person who has an incurable condit…" at bounding box center [699, 384] width 871 height 161
click at [1101, 397] on textarea "The increasing influence of euthanasia for a person who has an incurable condit…" at bounding box center [699, 384] width 871 height 161
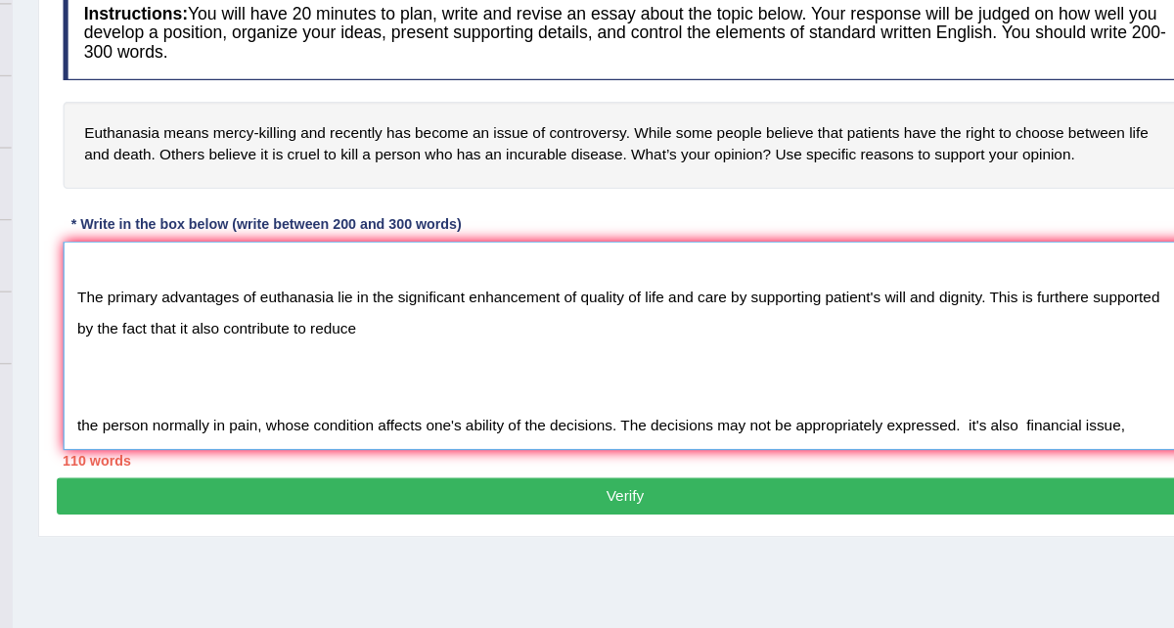
click at [1019, 395] on textarea "The increasing influence of euthanasia for a person who has an incurable condit…" at bounding box center [699, 384] width 871 height 161
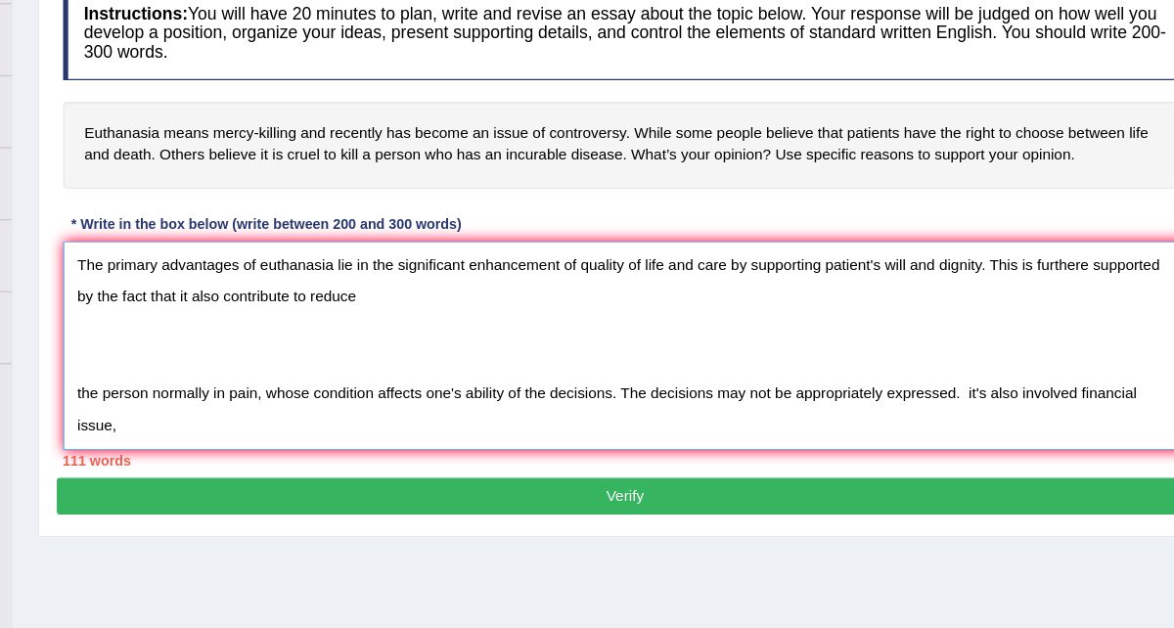
click at [310, 418] on textarea "The increasing influence of euthanasia for a person who has an incurable condit…" at bounding box center [699, 384] width 871 height 161
click at [977, 426] on textarea "The increasing influence of euthanasia for a person who has an incurable condit…" at bounding box center [699, 384] width 871 height 161
click at [1055, 431] on textarea "The increasing influence of euthanasia for a person who has an incurable condit…" at bounding box center [699, 384] width 871 height 161
click at [1055, 422] on textarea "The increasing influence of euthanasia for a person who has an incurable condit…" at bounding box center [699, 384] width 871 height 161
click at [1056, 428] on textarea "The increasing influence of euthanasia for a person who has an incurable condit…" at bounding box center [699, 384] width 871 height 161
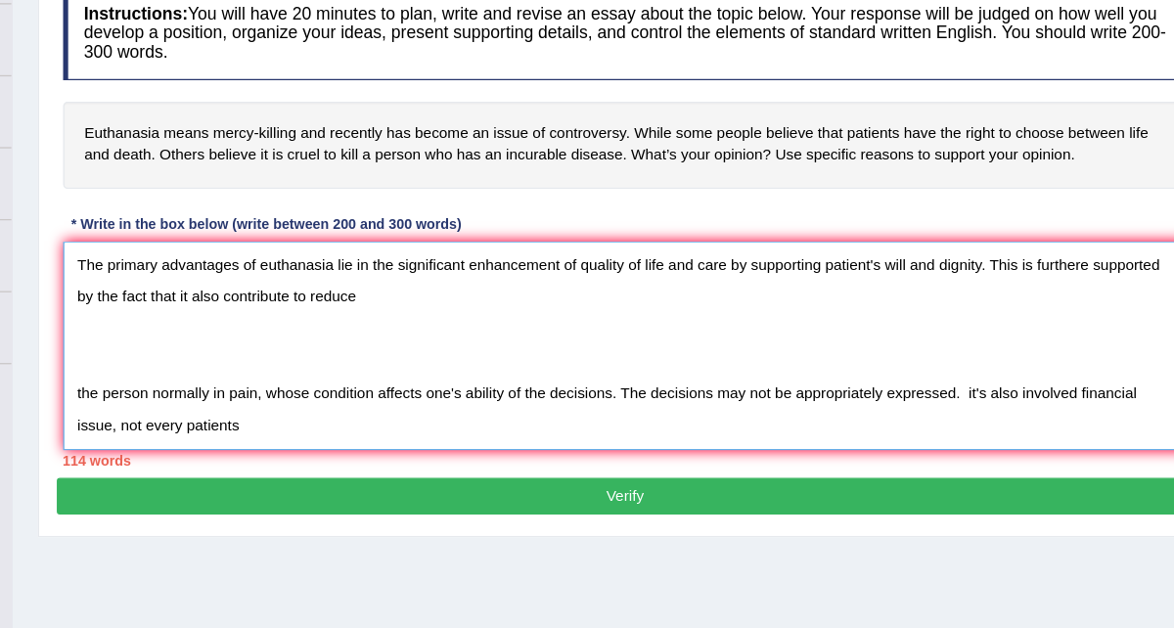
click at [1065, 389] on textarea "The increasing influence of euthanasia for a person who has an incurable condit…" at bounding box center [699, 384] width 871 height 161
type textarea "The increasing influence of euthanasia for a person who has an incurable condit…"
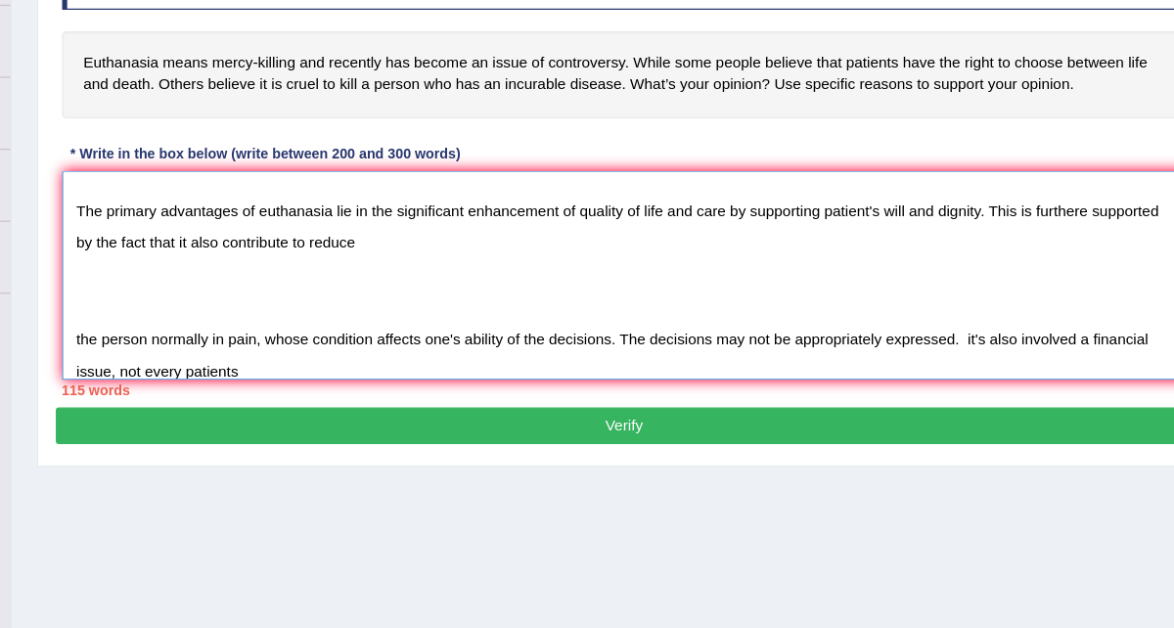
scroll to position [277, 0]
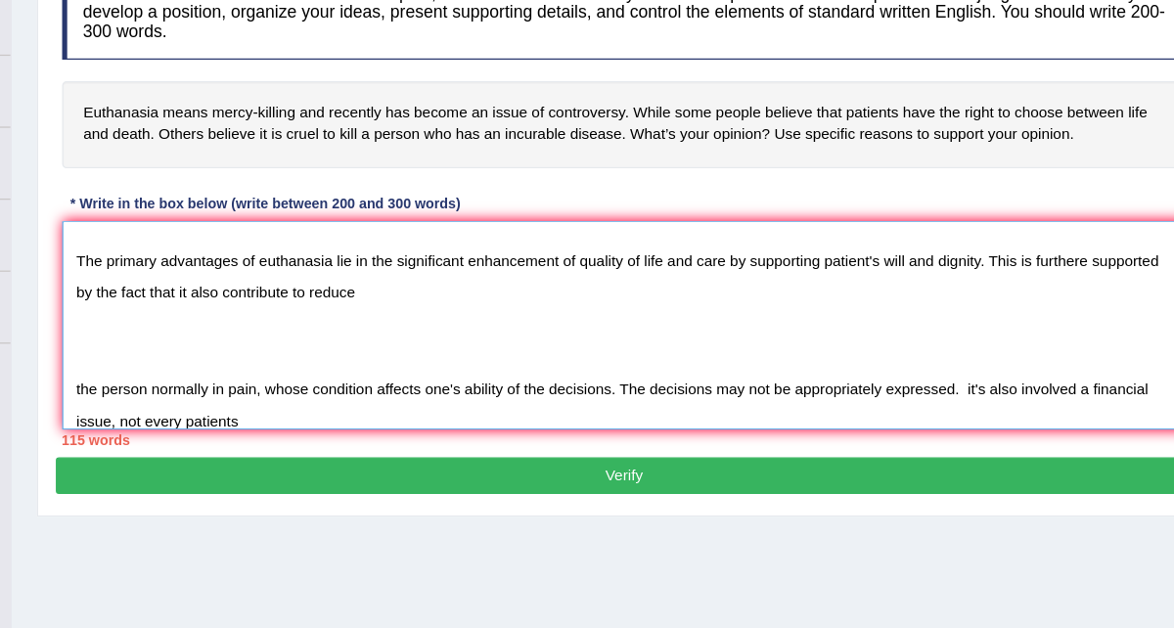
click at [428, 188] on textarea "The increasing influence of euthanasia for a person who has an incurable condit…" at bounding box center [699, 251] width 871 height 161
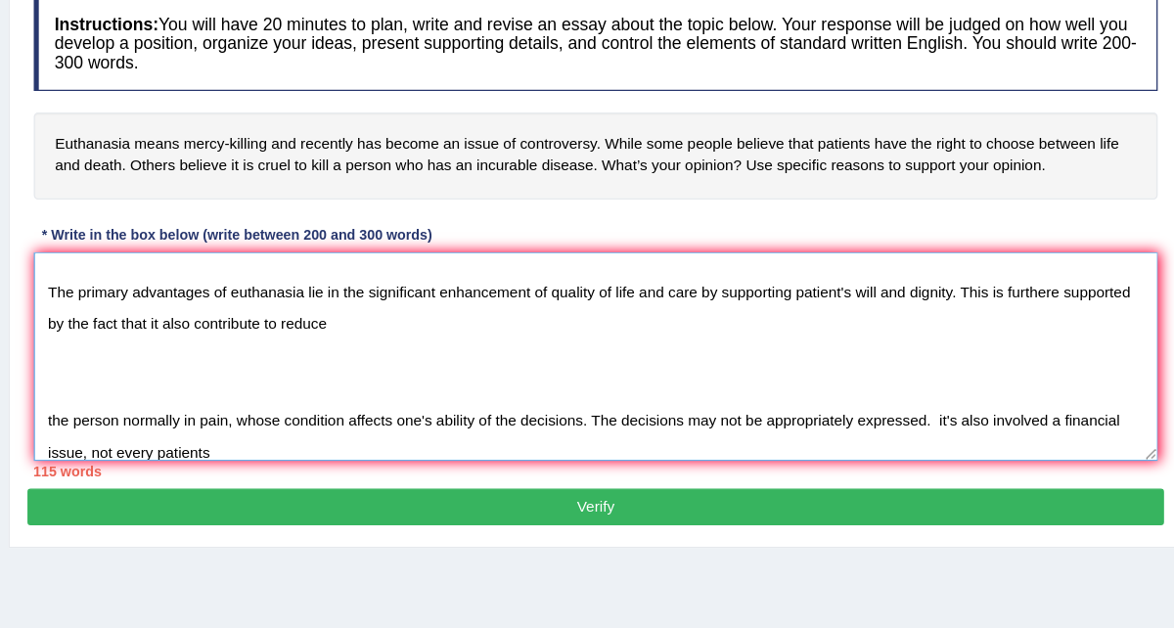
scroll to position [246, 0]
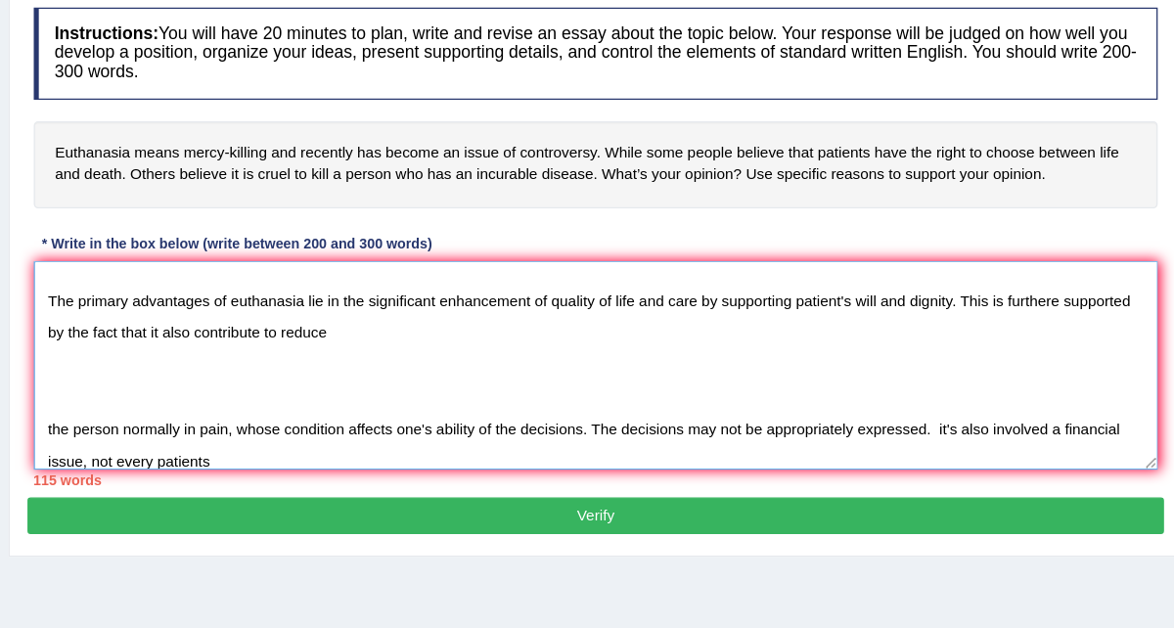
click at [302, 210] on textarea "The increasing influence of euthanasia for a person who has an incurable condit…" at bounding box center [699, 282] width 871 height 161
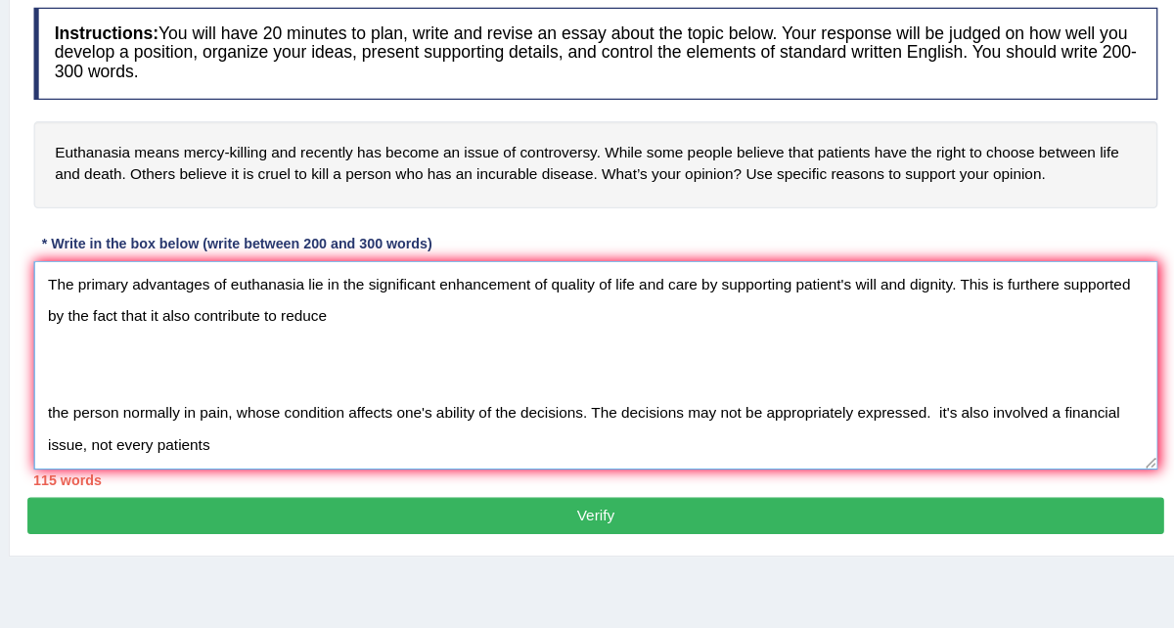
scroll to position [176, 0]
drag, startPoint x: 272, startPoint y: 212, endPoint x: 338, endPoint y: 363, distance: 164.7
click at [338, 365] on div "Instructions: You will have 20 minutes to plan, write and revise an essay about…" at bounding box center [698, 191] width 879 height 387
